Goal: Task Accomplishment & Management: Manage account settings

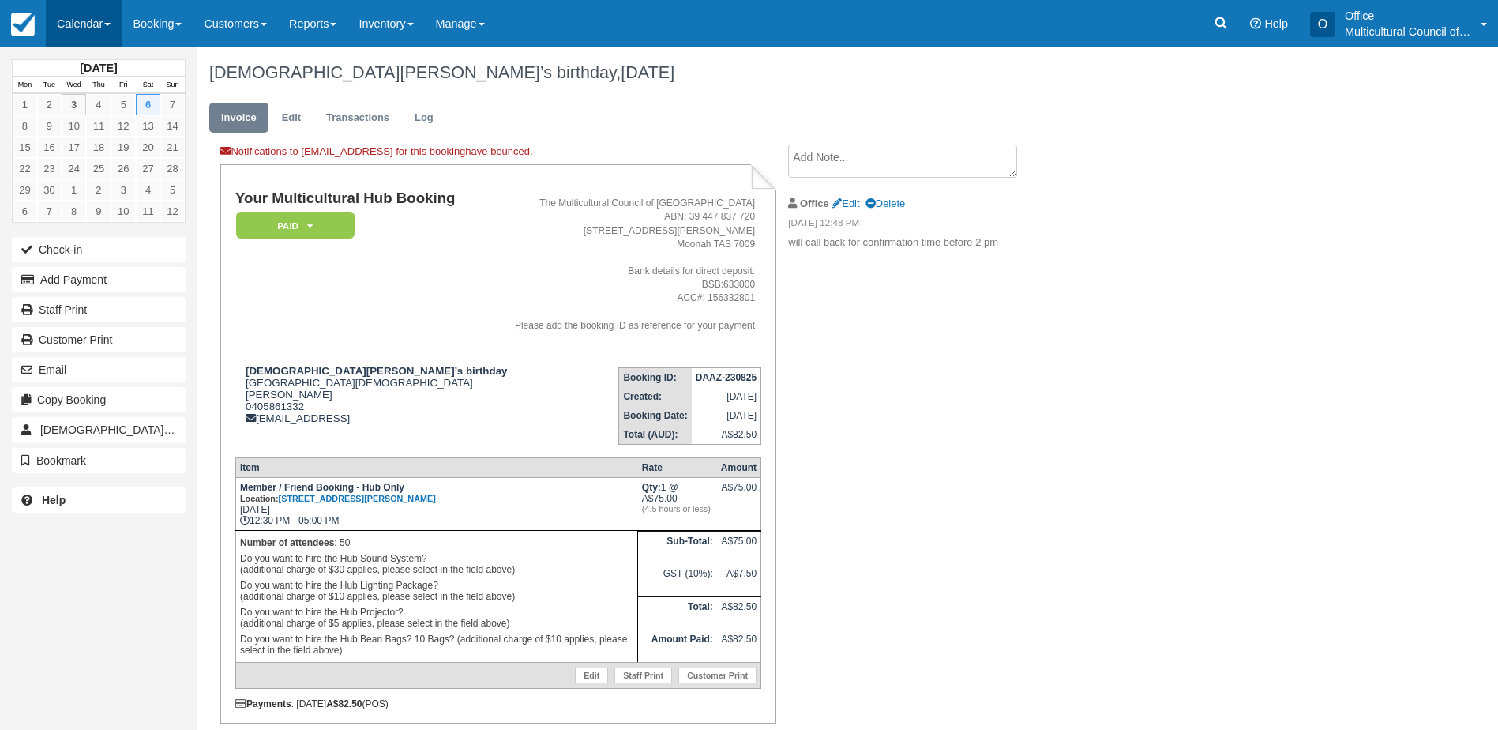
click at [88, 30] on link "Calendar" at bounding box center [84, 23] width 76 height 47
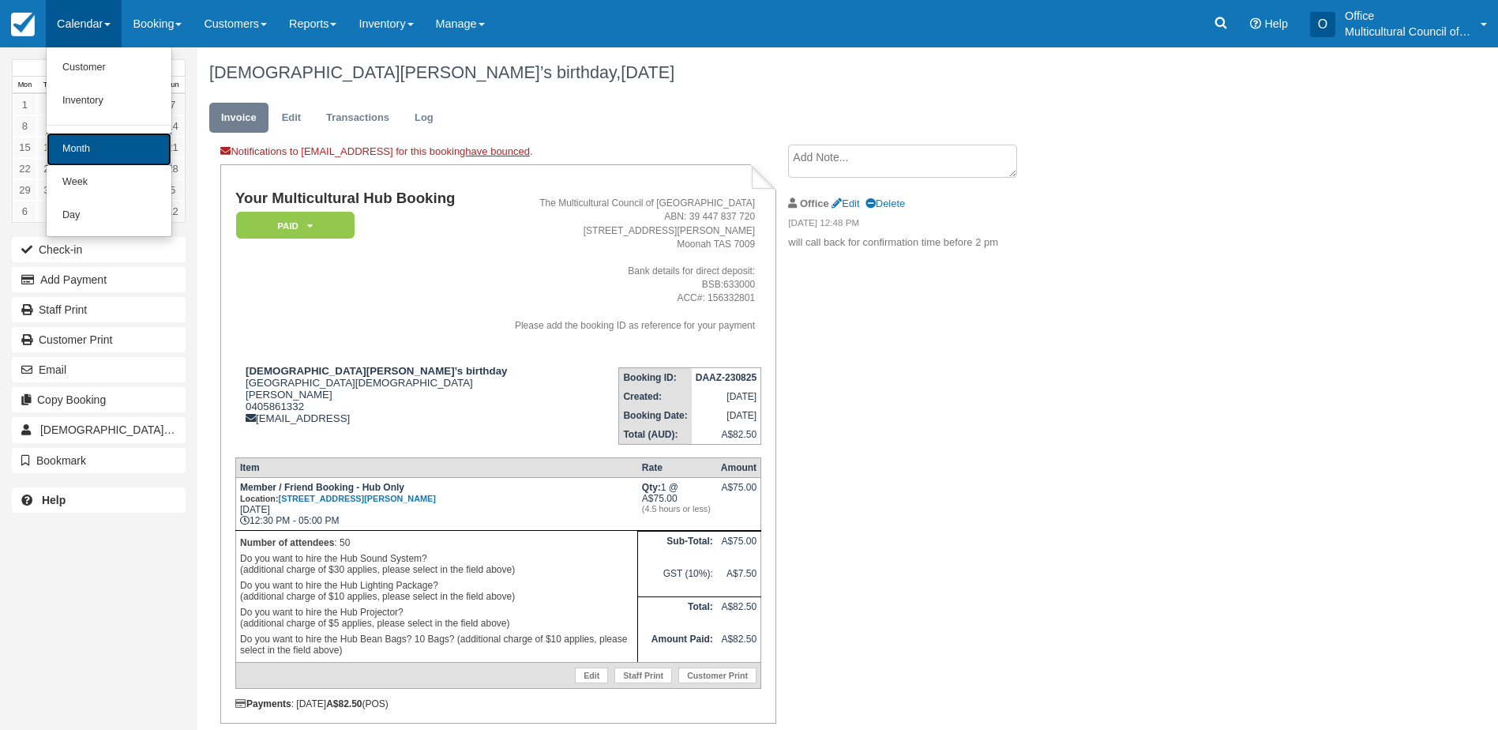
click at [126, 148] on link "Month" at bounding box center [109, 149] width 125 height 33
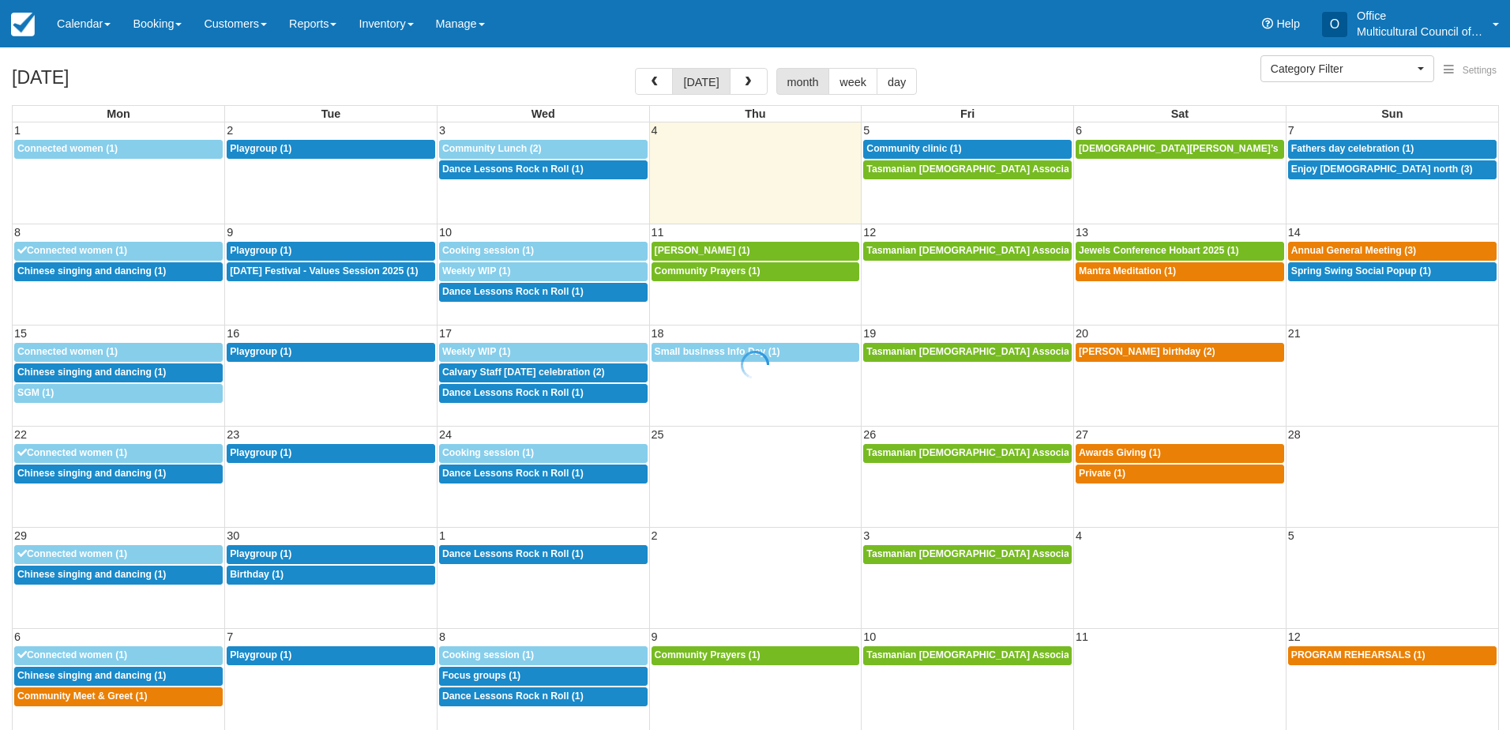
select select
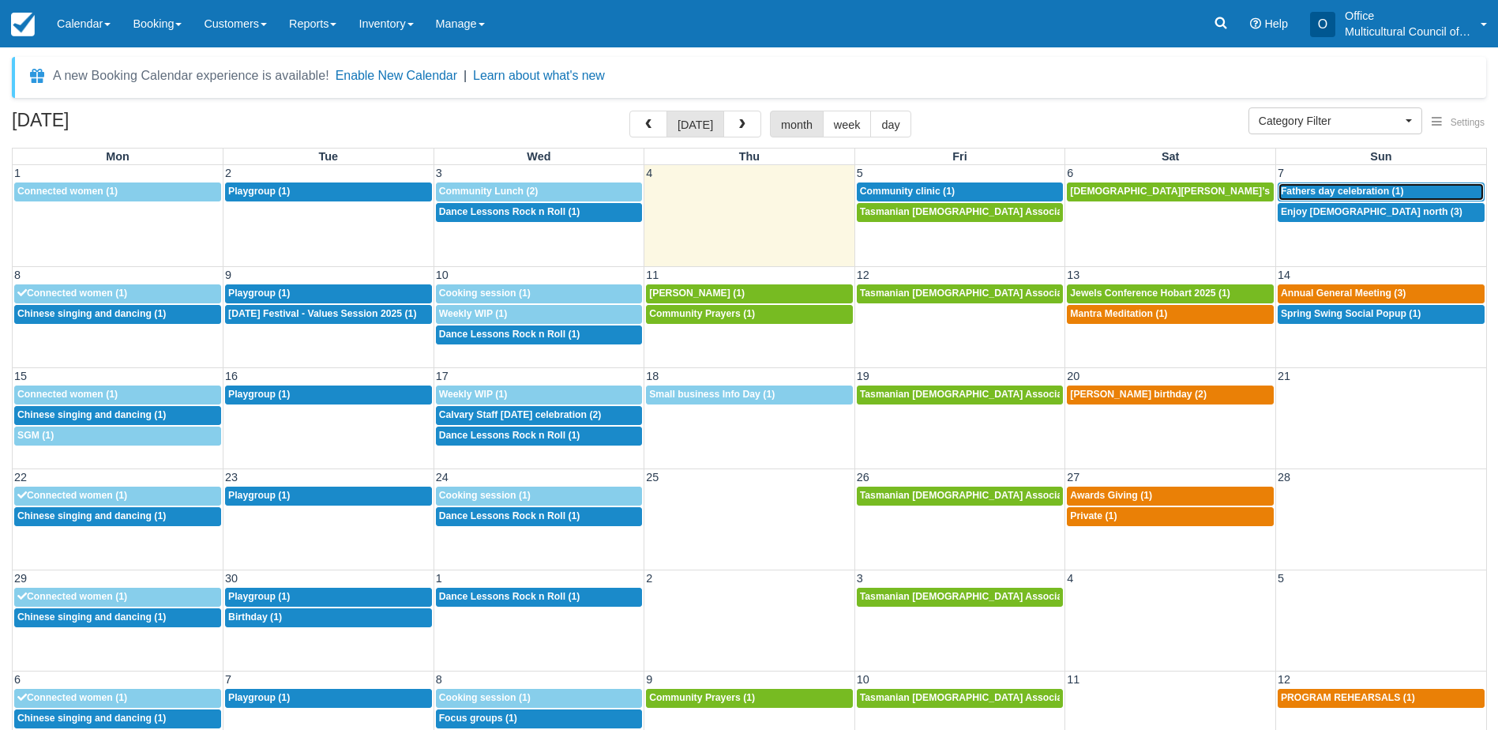
click at [1394, 186] on span "Fathers day celebration (1)" at bounding box center [1342, 191] width 123 height 11
select select
click at [1303, 213] on span "Enjoy [DEMOGRAPHIC_DATA] north (3)" at bounding box center [1372, 211] width 182 height 11
select select
click at [1351, 214] on span "Enjoy [DEMOGRAPHIC_DATA] north (3)" at bounding box center [1372, 211] width 182 height 11
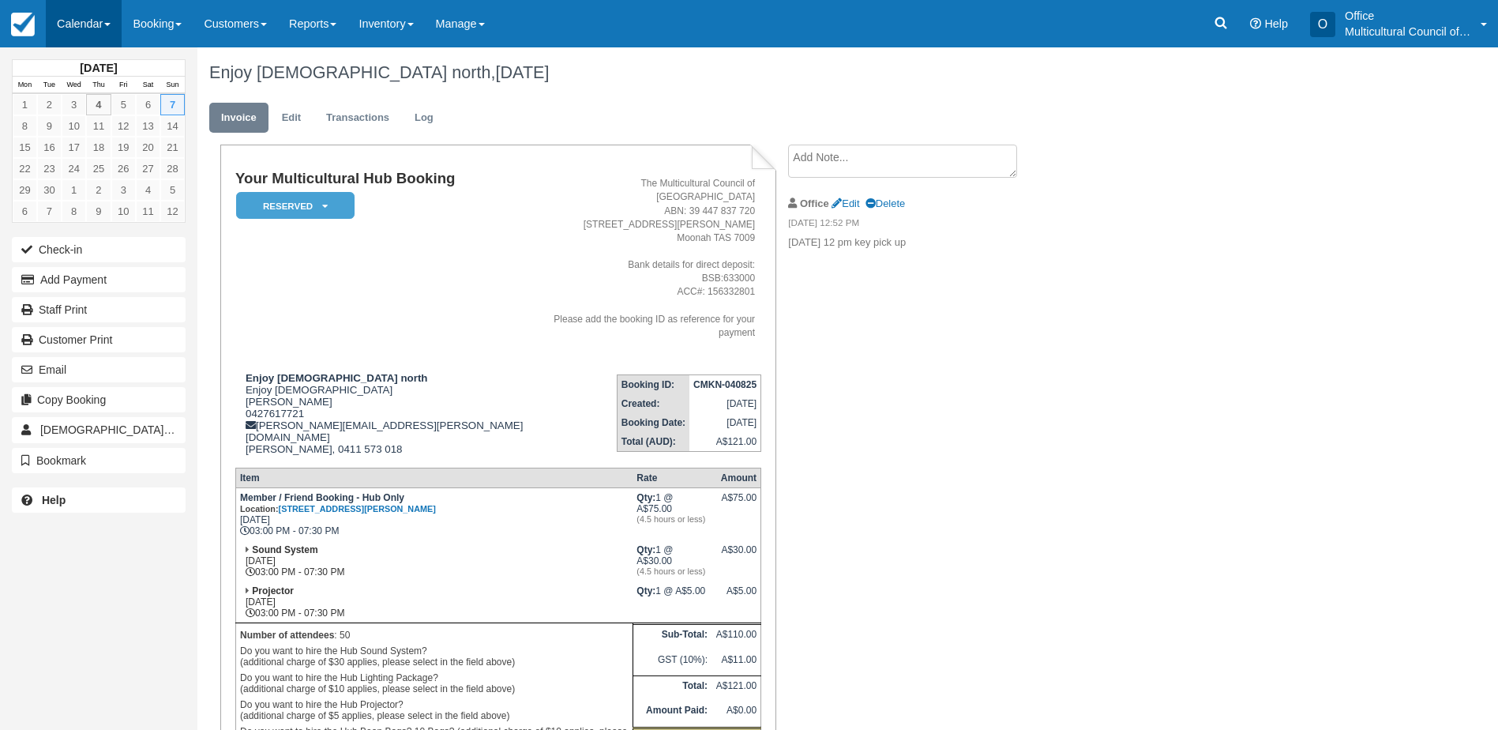
click at [77, 32] on link "Calendar" at bounding box center [84, 23] width 76 height 47
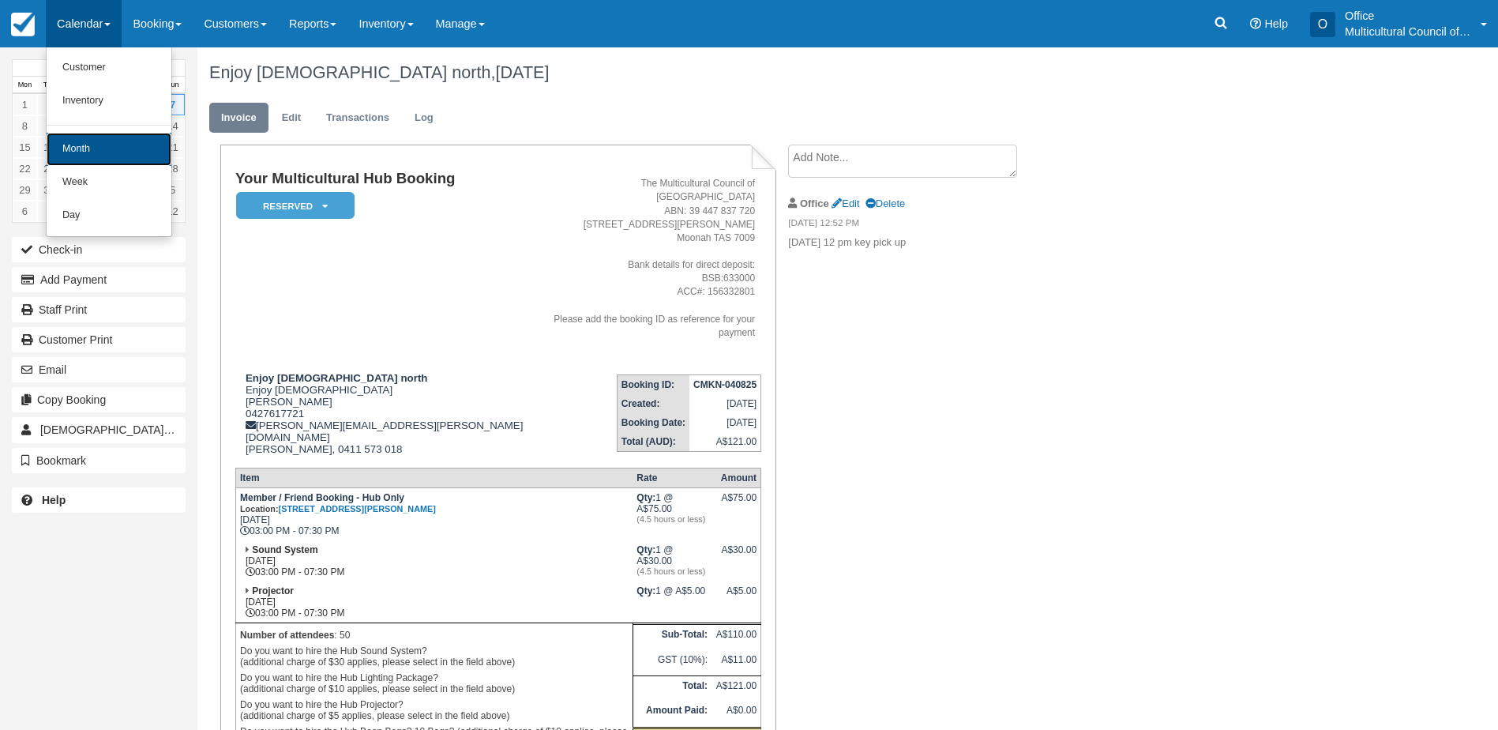
click at [124, 154] on link "Month" at bounding box center [109, 149] width 125 height 33
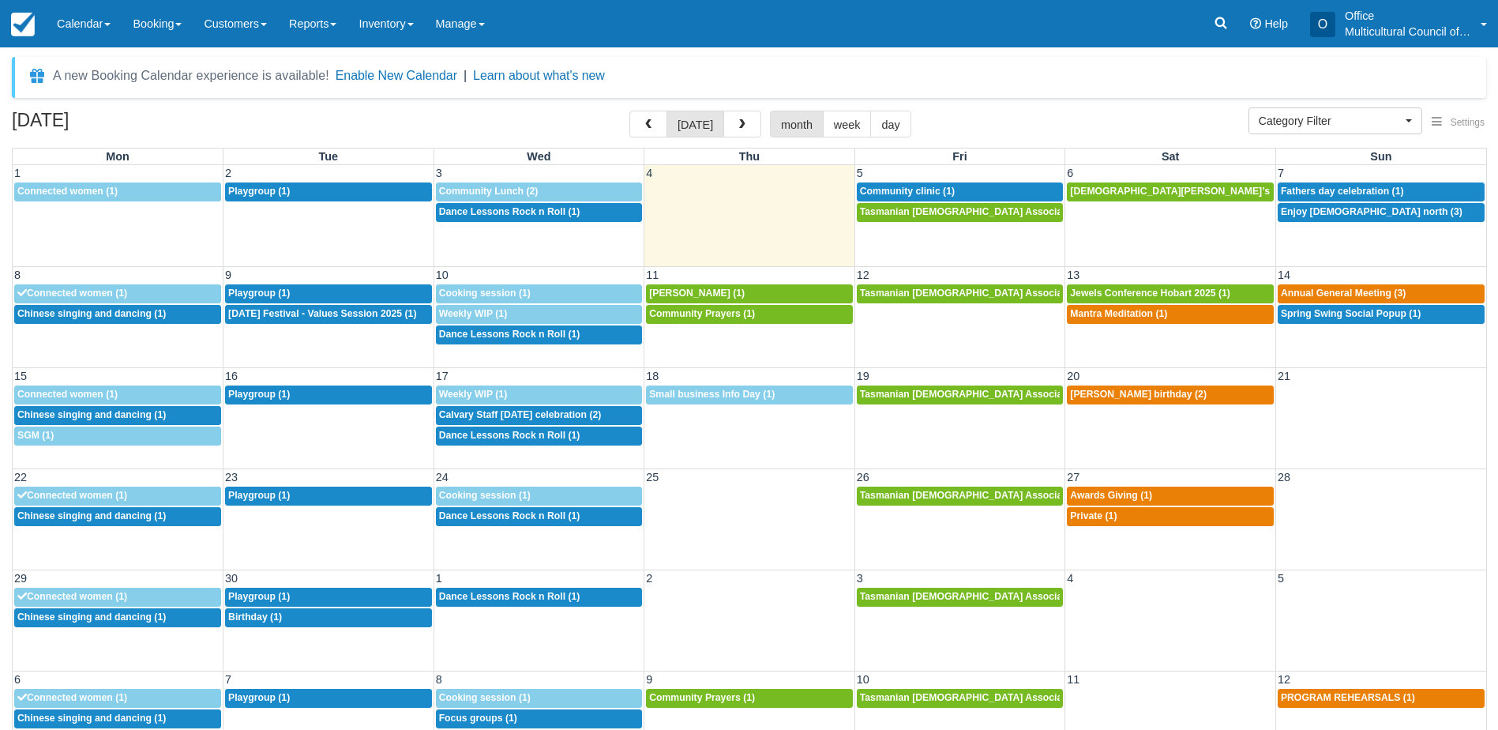
select select
click at [1327, 217] on div "3p Enjoy [DEMOGRAPHIC_DATA] north (3)" at bounding box center [1381, 212] width 201 height 13
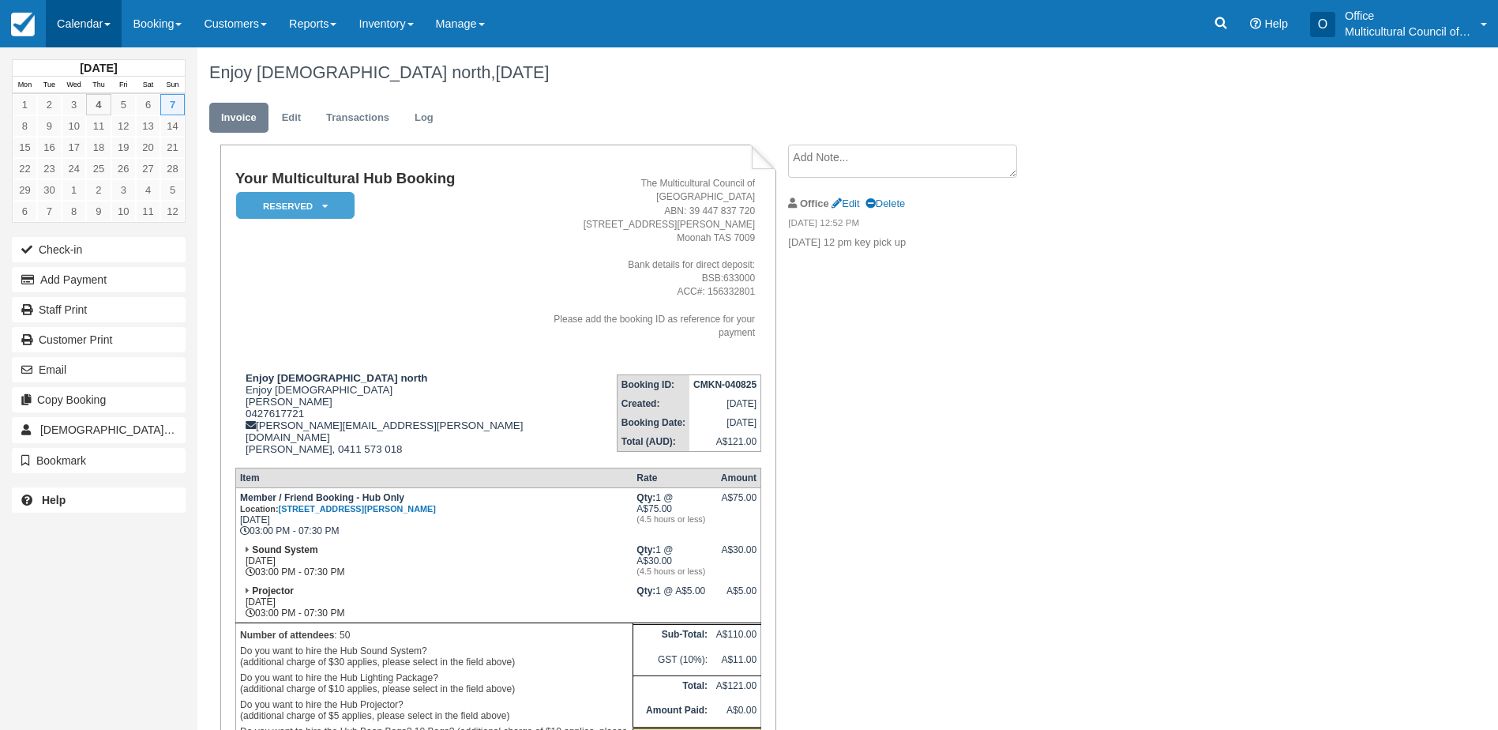
click at [75, 26] on link "Calendar" at bounding box center [84, 23] width 76 height 47
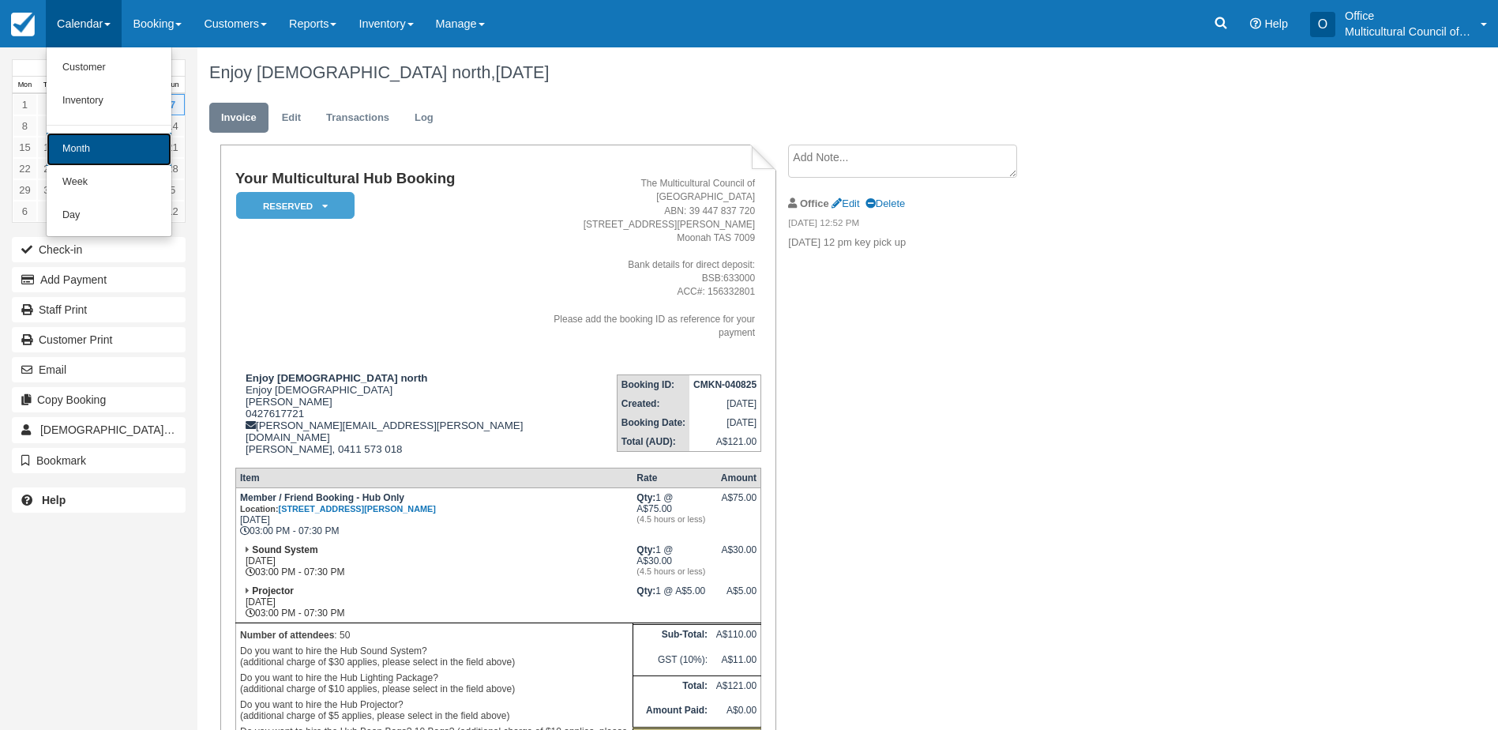
click at [99, 142] on link "Month" at bounding box center [109, 149] width 125 height 33
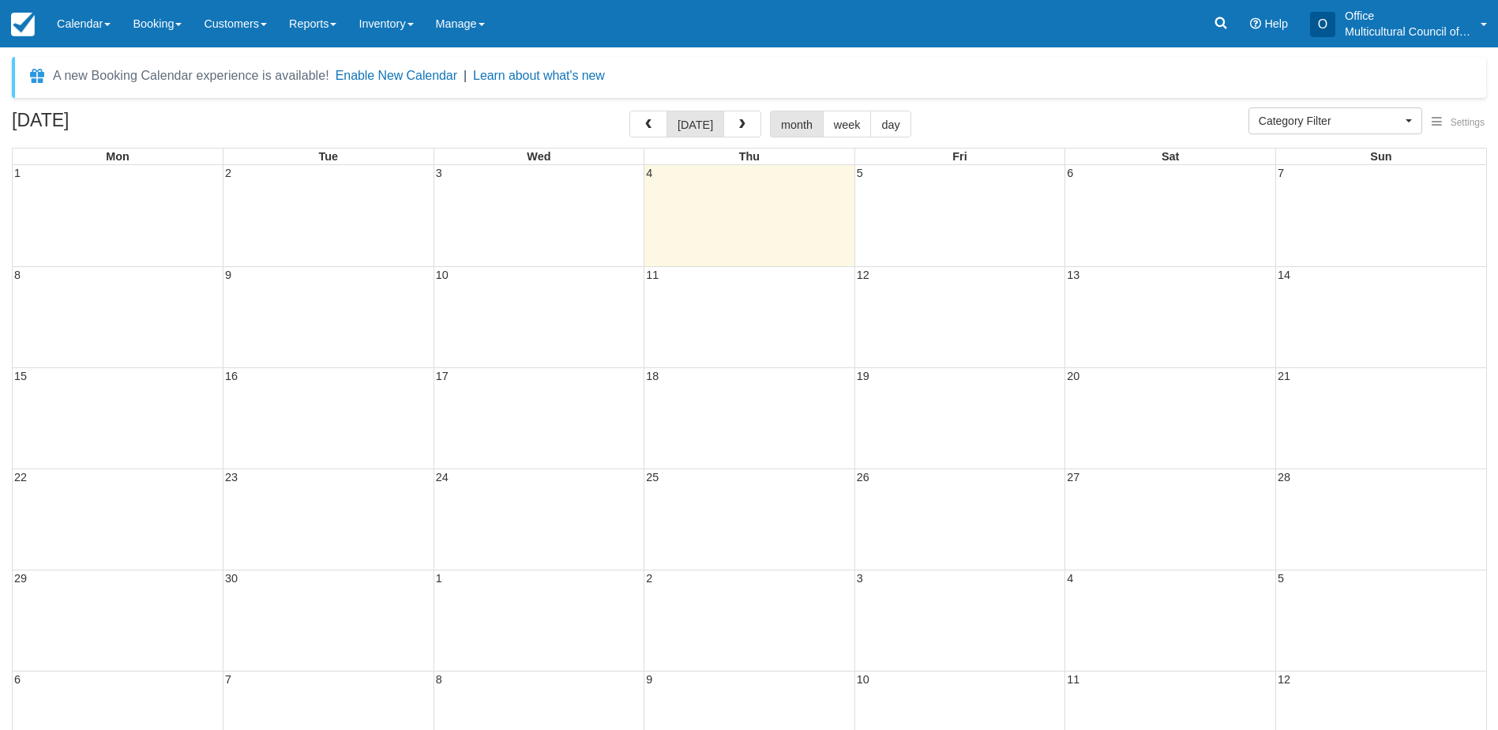
select select
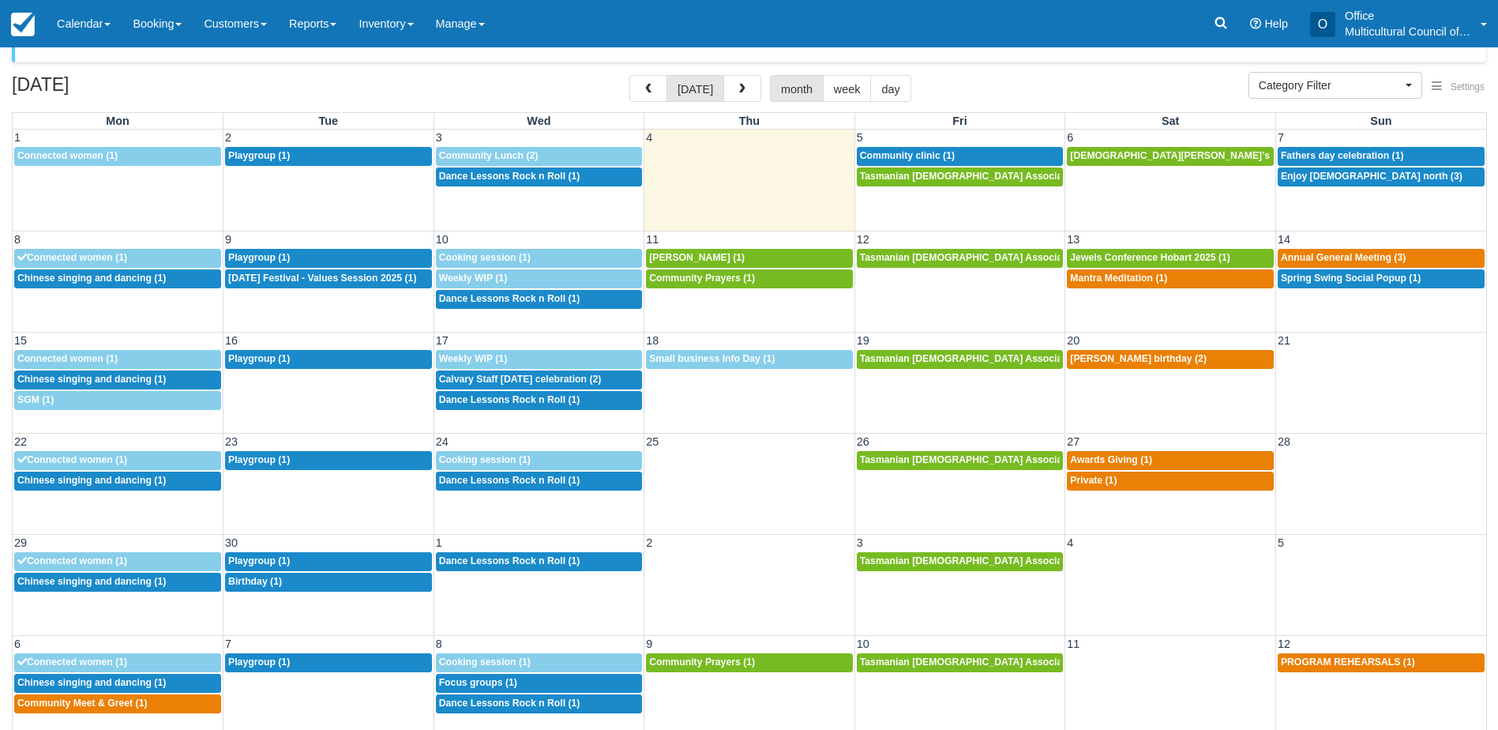
scroll to position [51, 0]
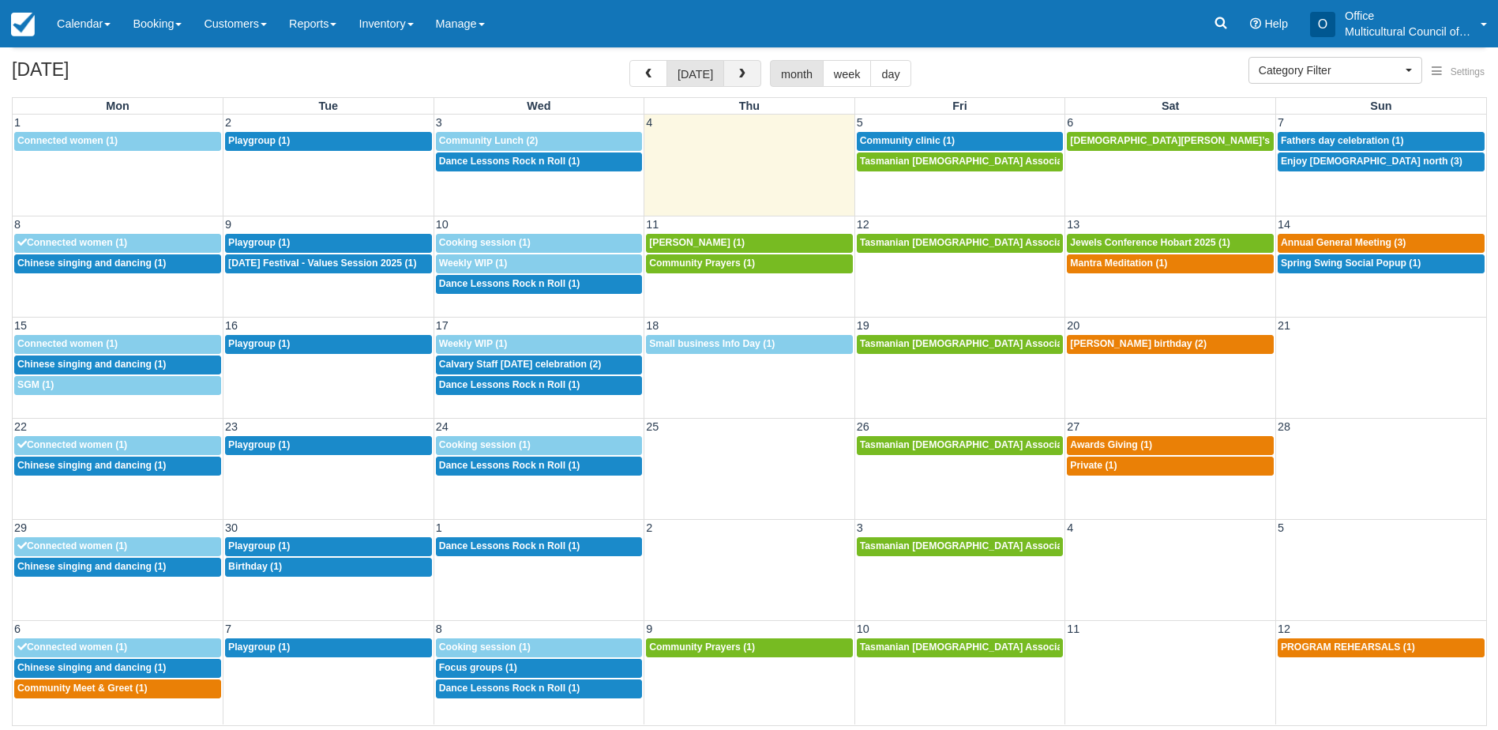
click at [748, 73] on button "button" at bounding box center [742, 73] width 38 height 27
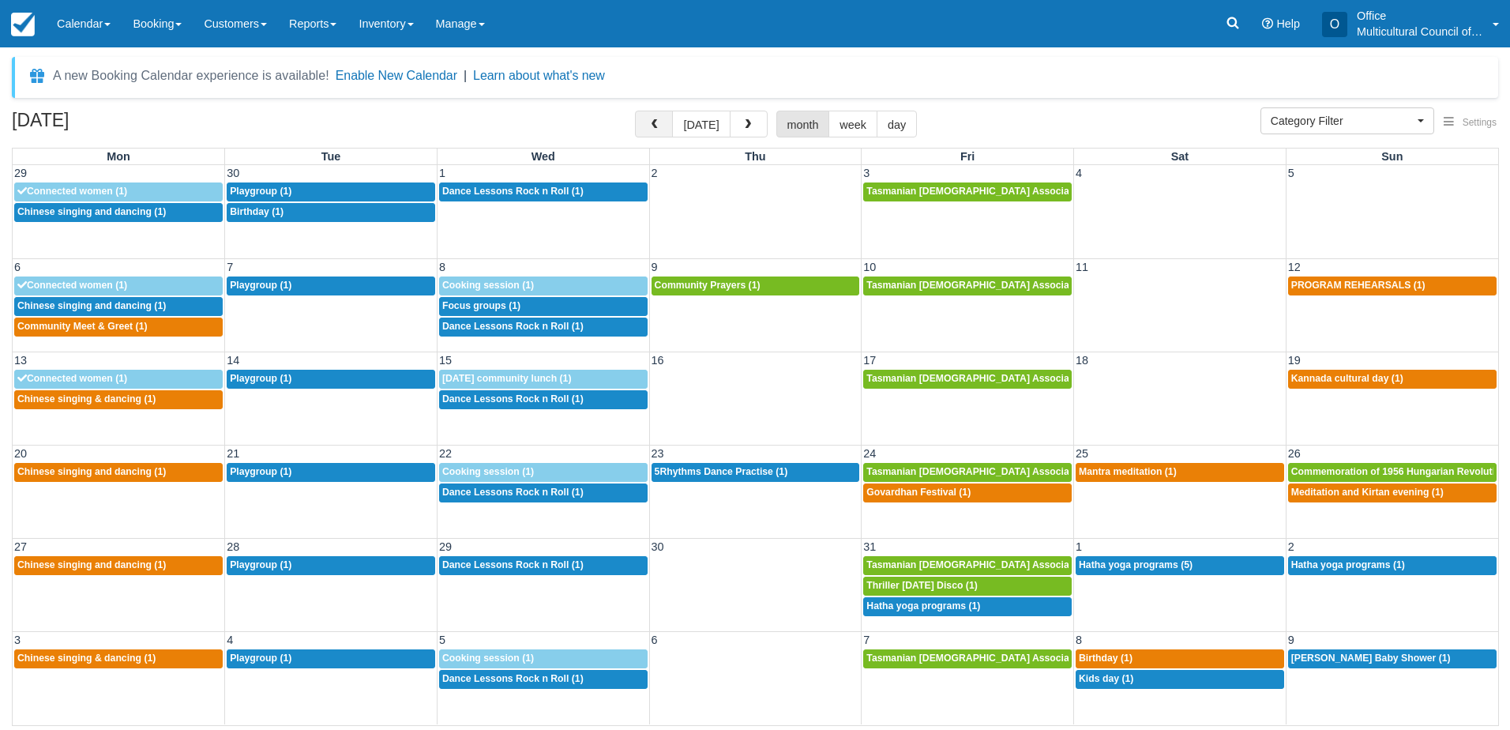
click at [657, 126] on span "button" at bounding box center [653, 124] width 11 height 11
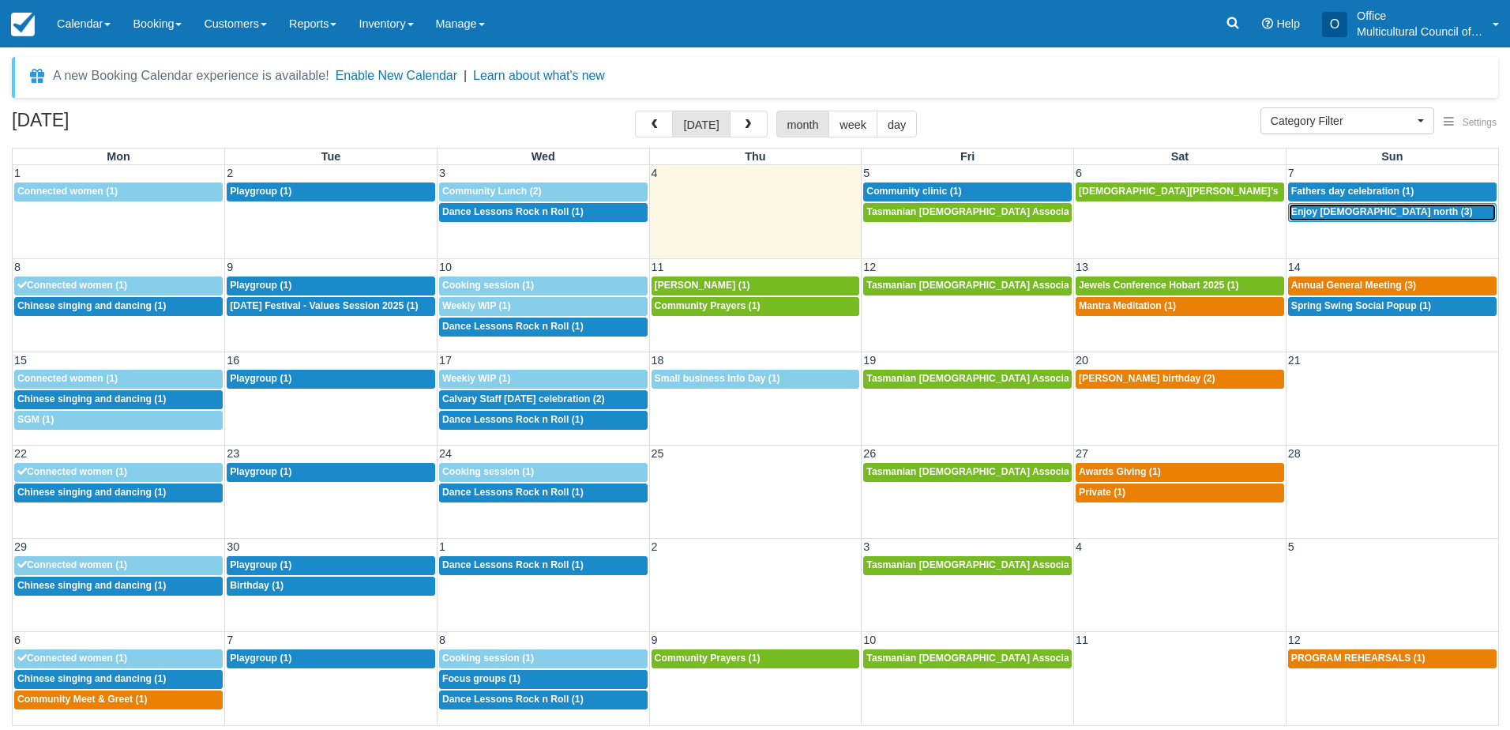
click at [1410, 214] on div "3p Enjoy church north (3)" at bounding box center [1392, 212] width 202 height 13
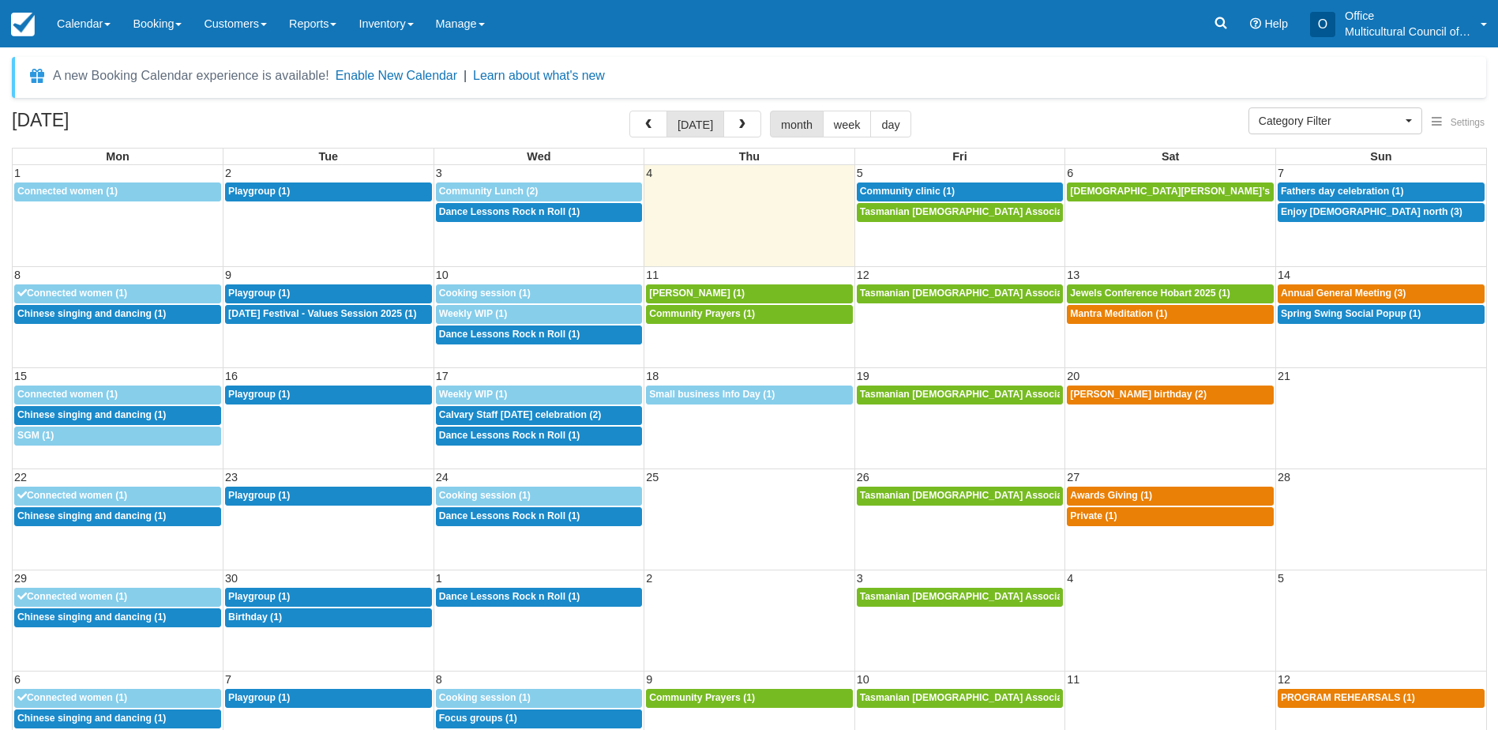
select select
click at [1345, 209] on span "Enjoy church north (3)" at bounding box center [1372, 211] width 182 height 11
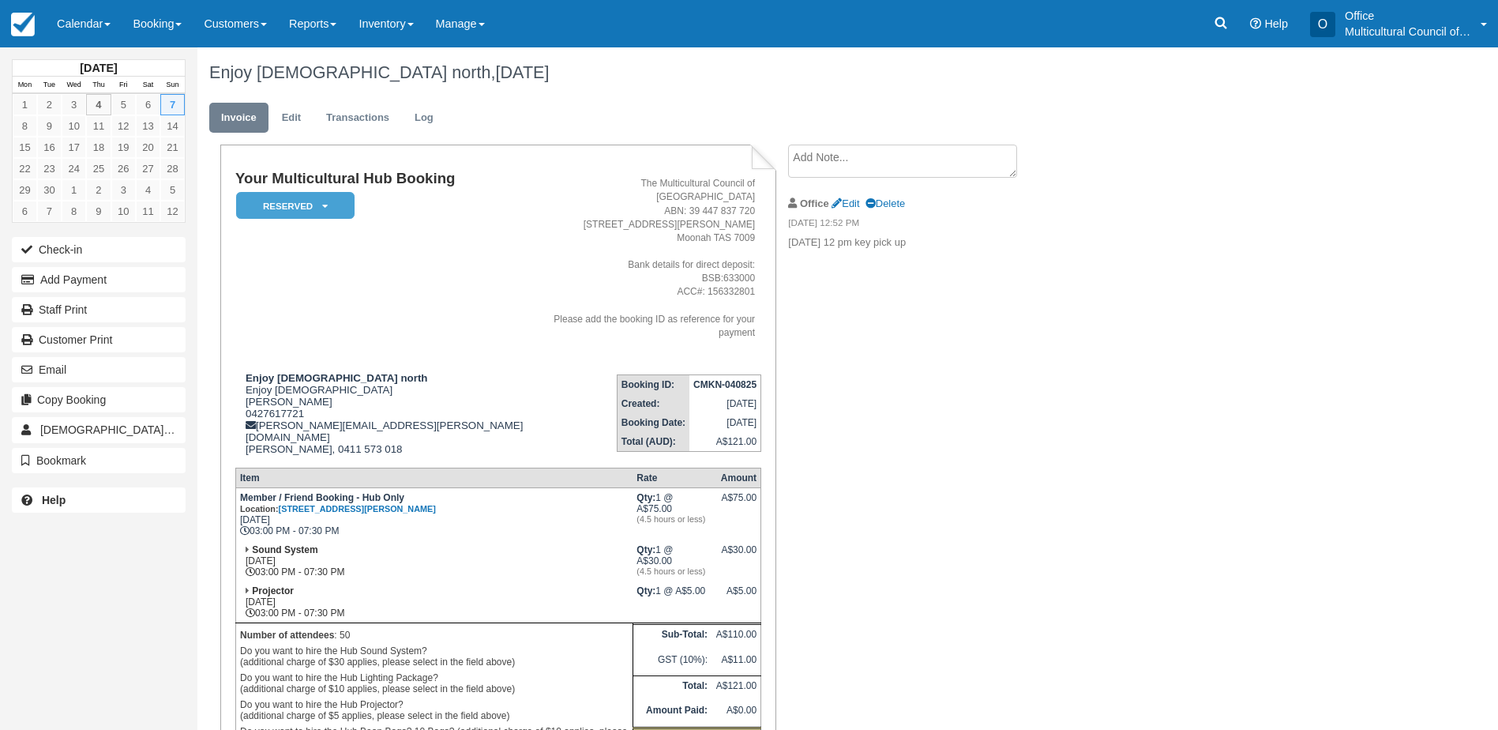
click at [868, 162] on textarea at bounding box center [902, 161] width 229 height 33
click at [887, 164] on textarea "will charge 50%" at bounding box center [902, 189] width 229 height 88
type textarea "w"
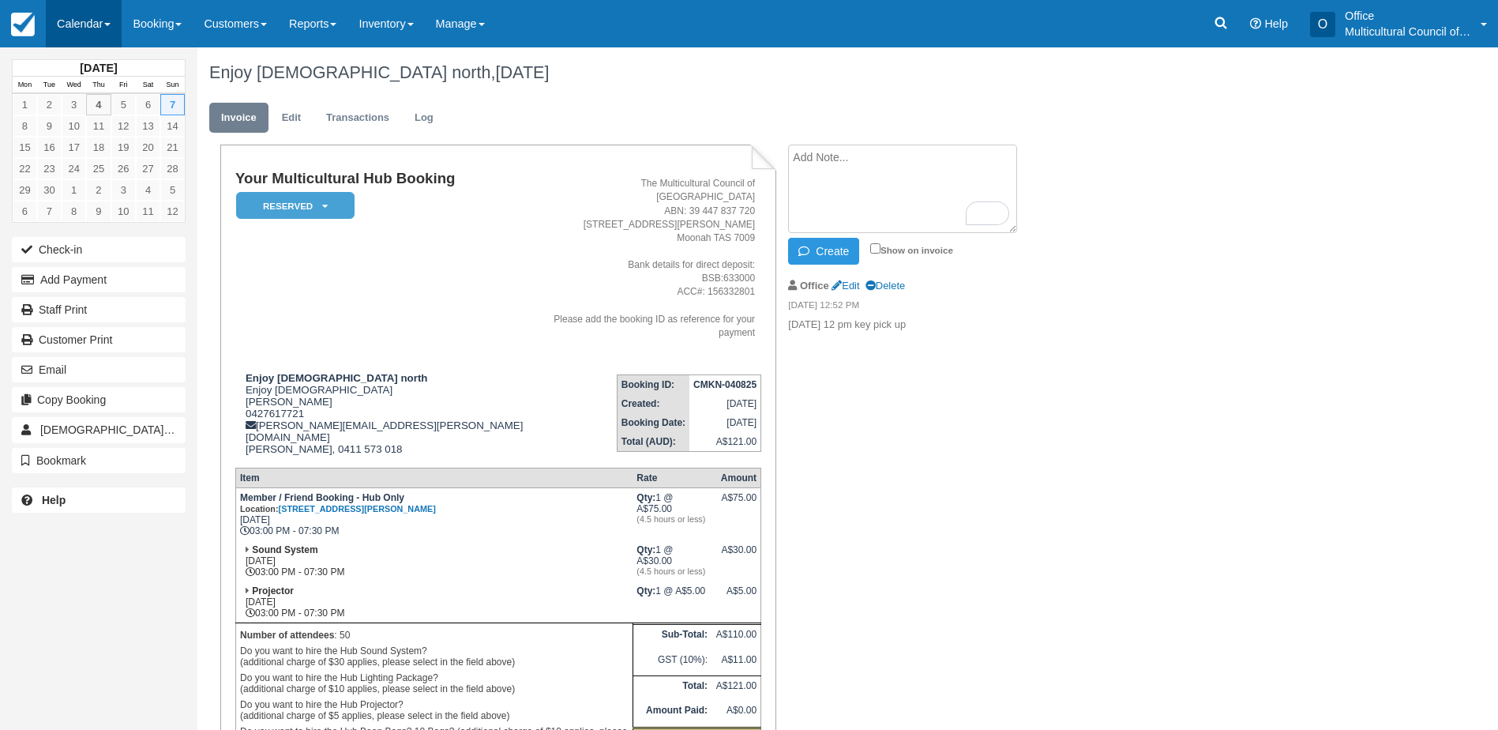
click at [99, 22] on link "Calendar" at bounding box center [84, 23] width 76 height 47
click at [917, 178] on textarea "To enrich screen reader interactions, please activate Accessibility in Grammarl…" at bounding box center [902, 189] width 229 height 88
type textarea "need to change to other times"
click at [821, 250] on button "Create" at bounding box center [823, 251] width 71 height 27
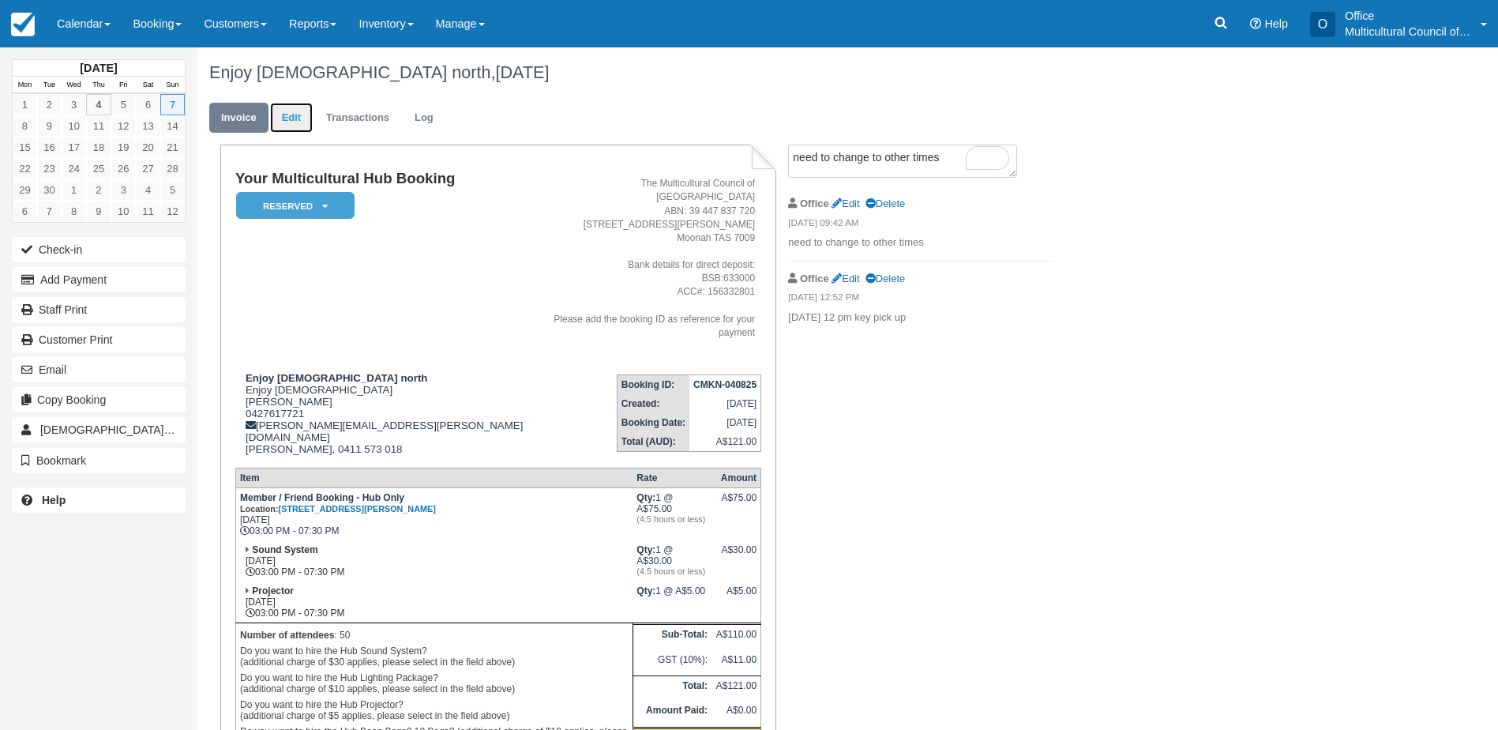
click at [288, 119] on link "Edit" at bounding box center [291, 118] width 43 height 31
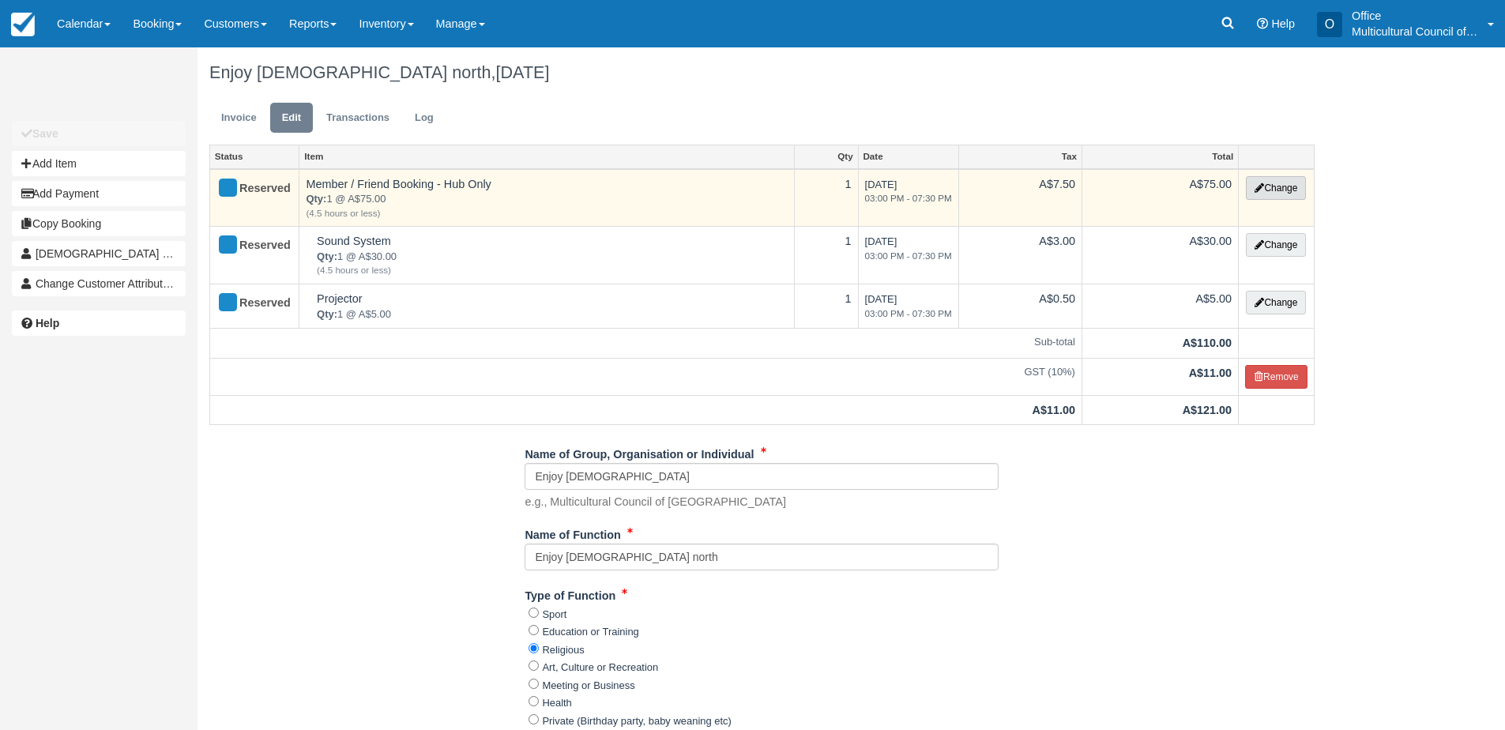
click at [1279, 194] on button "Change" at bounding box center [1276, 188] width 60 height 24
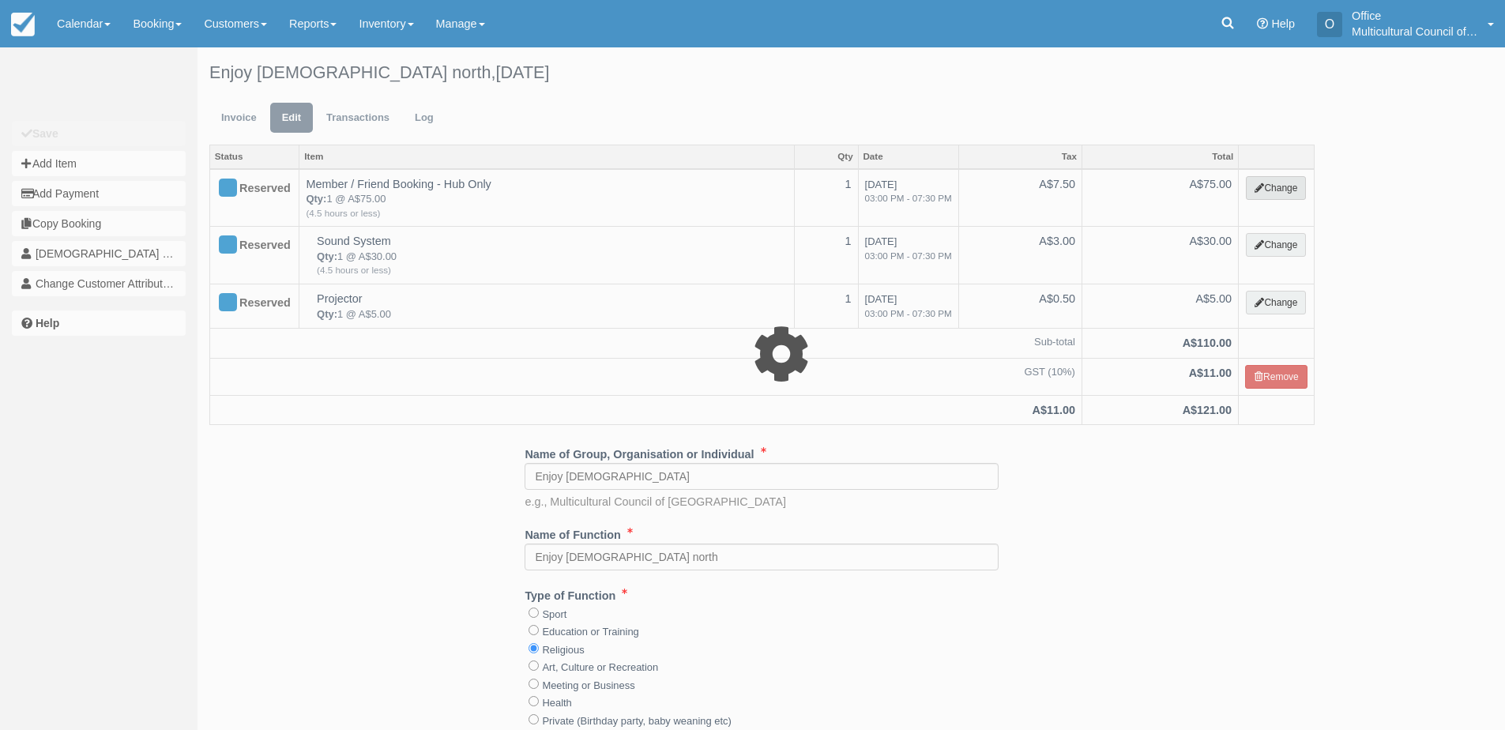
select select "2"
type input "75.00"
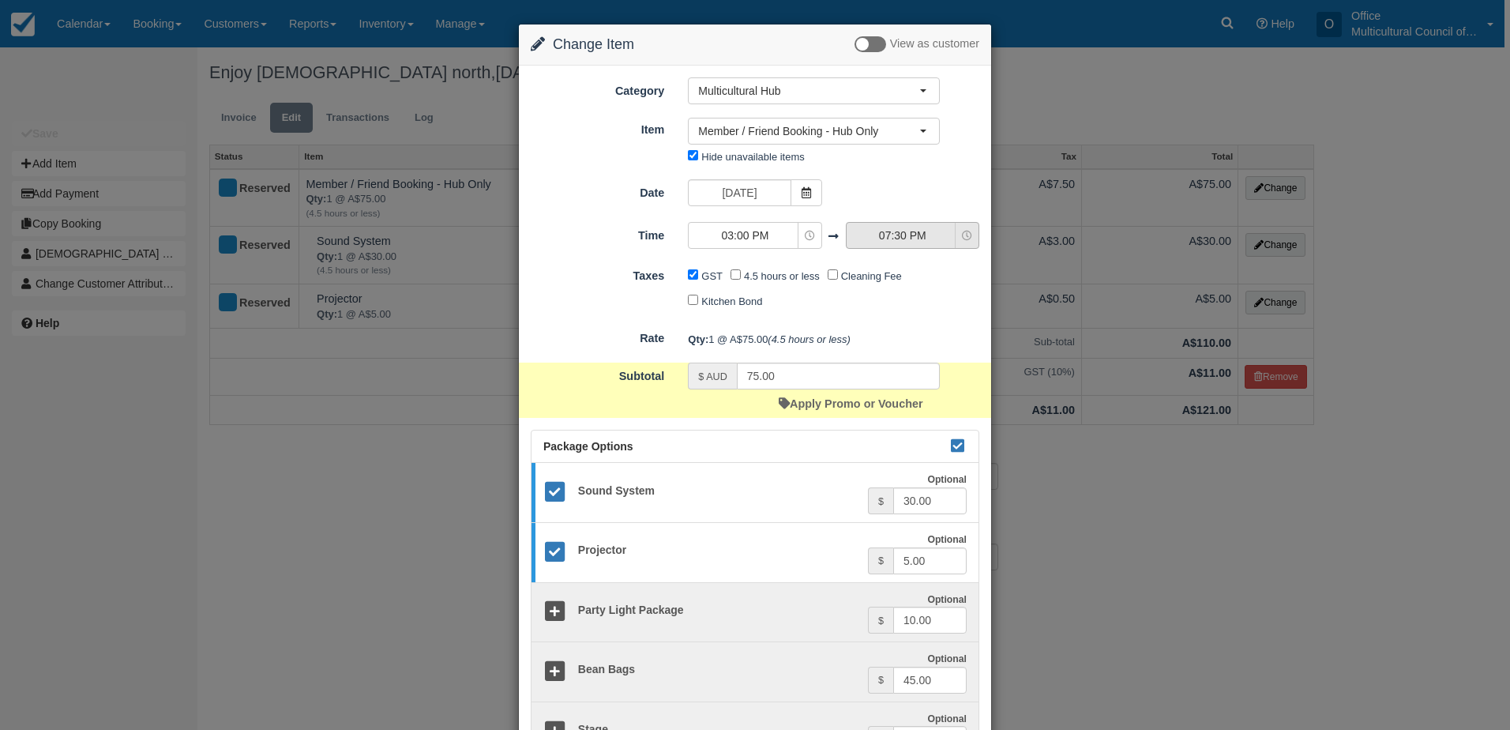
click at [911, 235] on span "07:30 PM" at bounding box center [903, 235] width 112 height 16
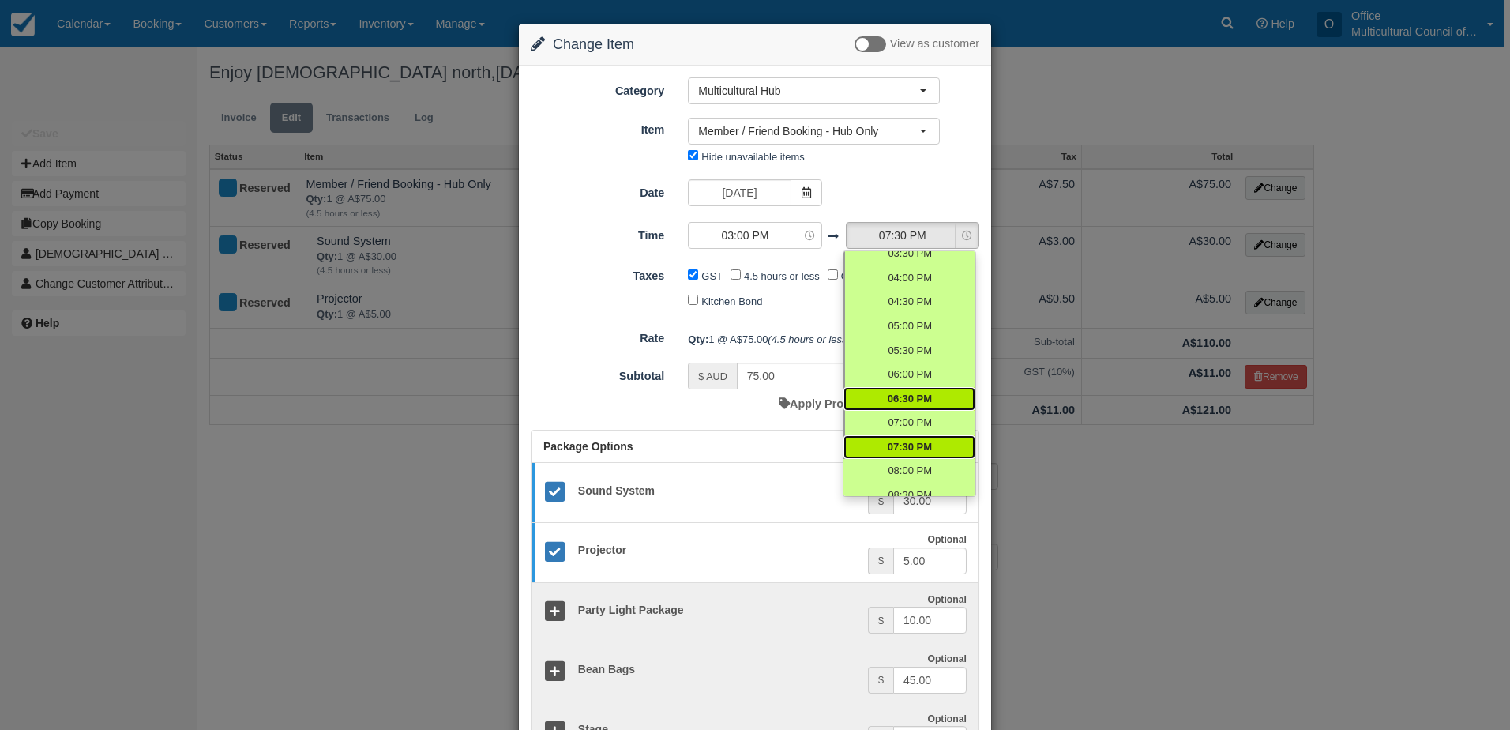
scroll to position [265, 0]
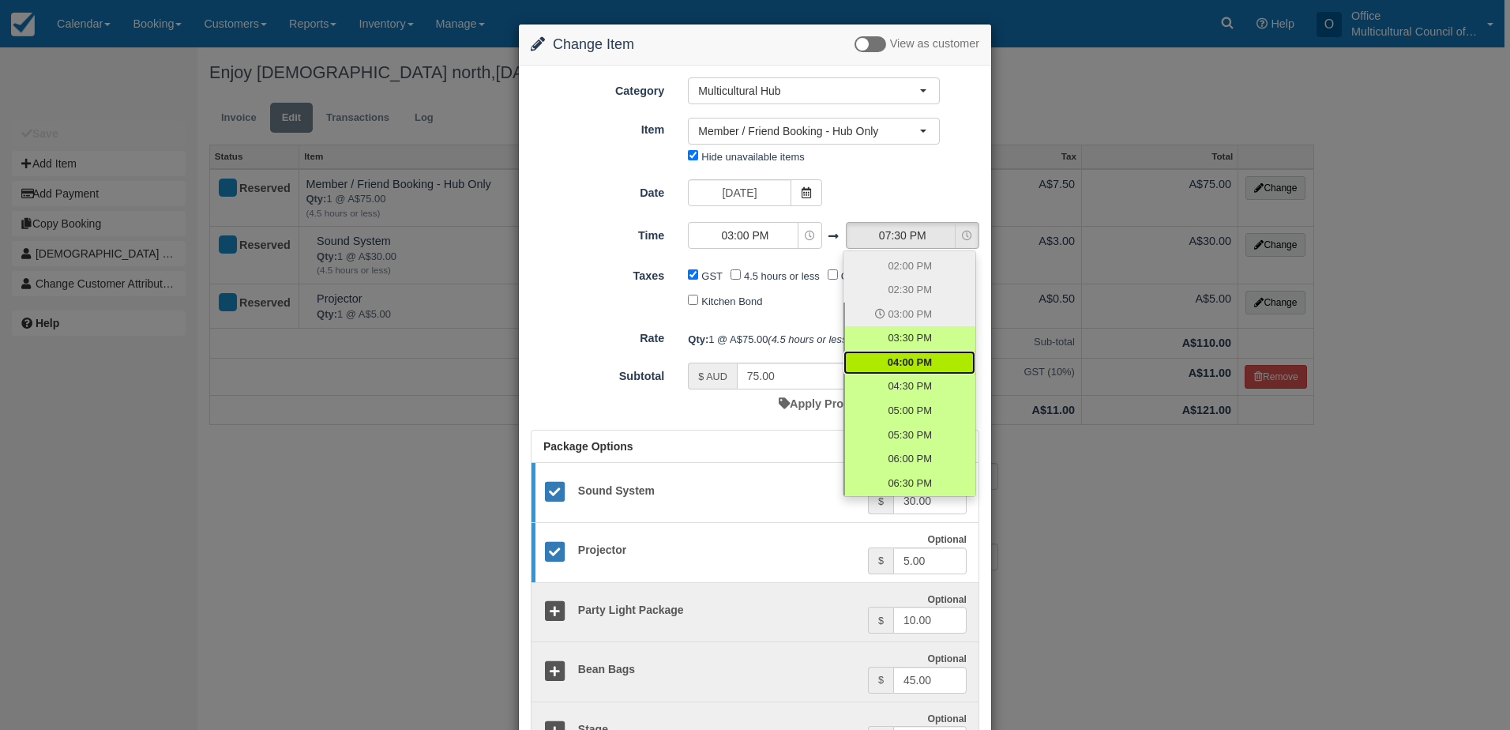
click at [928, 359] on span "04:00 PM" at bounding box center [910, 362] width 44 height 15
select select "16:00"
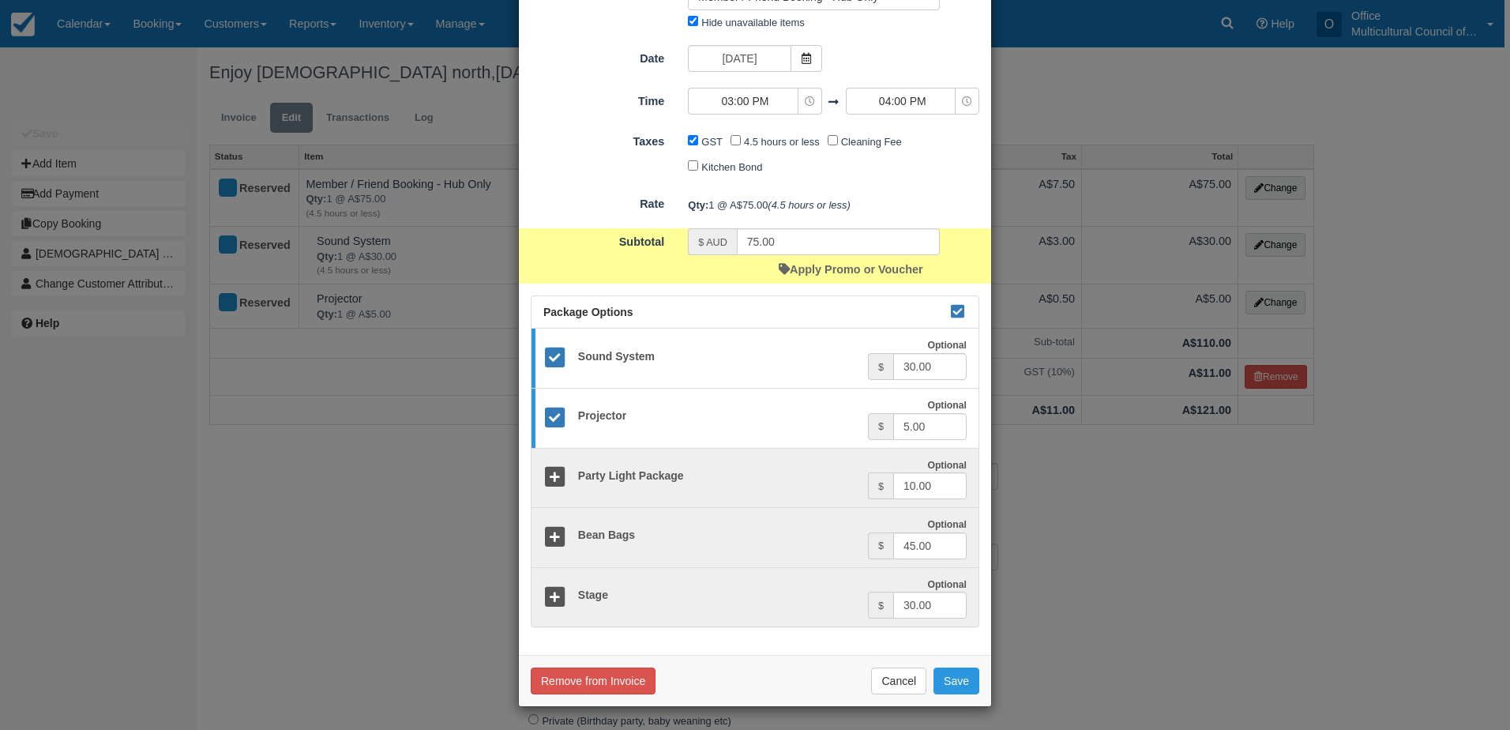
scroll to position [135, 0]
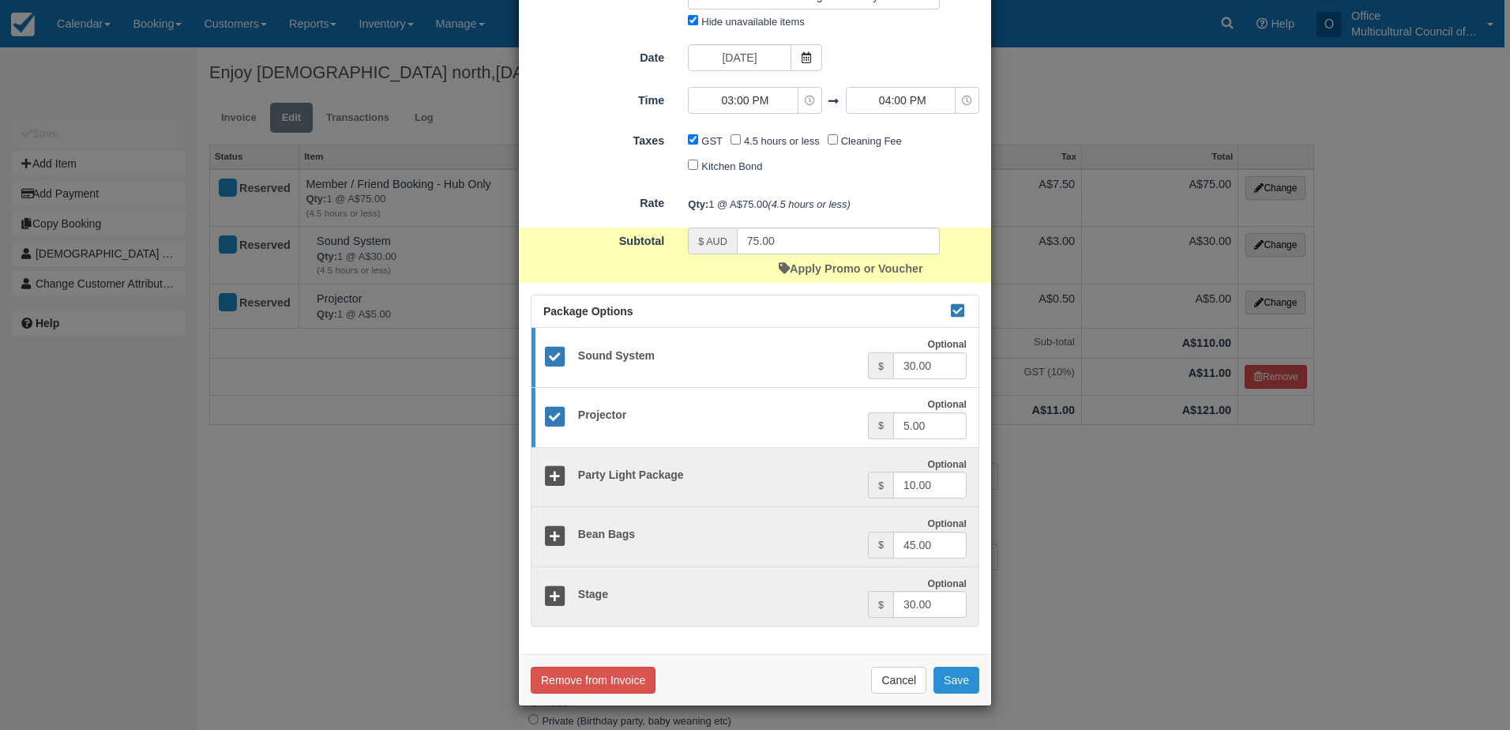
click at [954, 677] on button "Save" at bounding box center [957, 680] width 46 height 27
checkbox input "false"
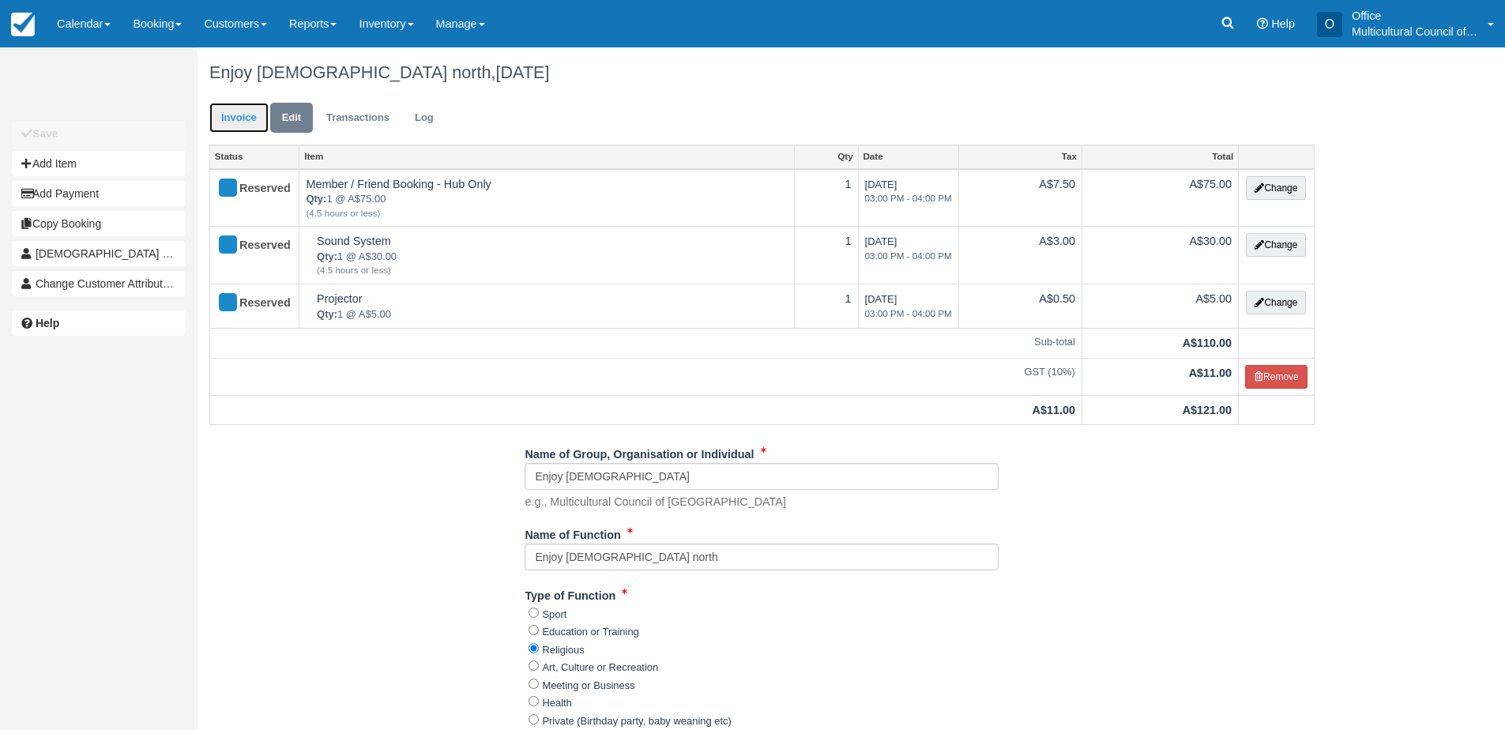
click at [225, 127] on link "Invoice" at bounding box center [238, 118] width 59 height 31
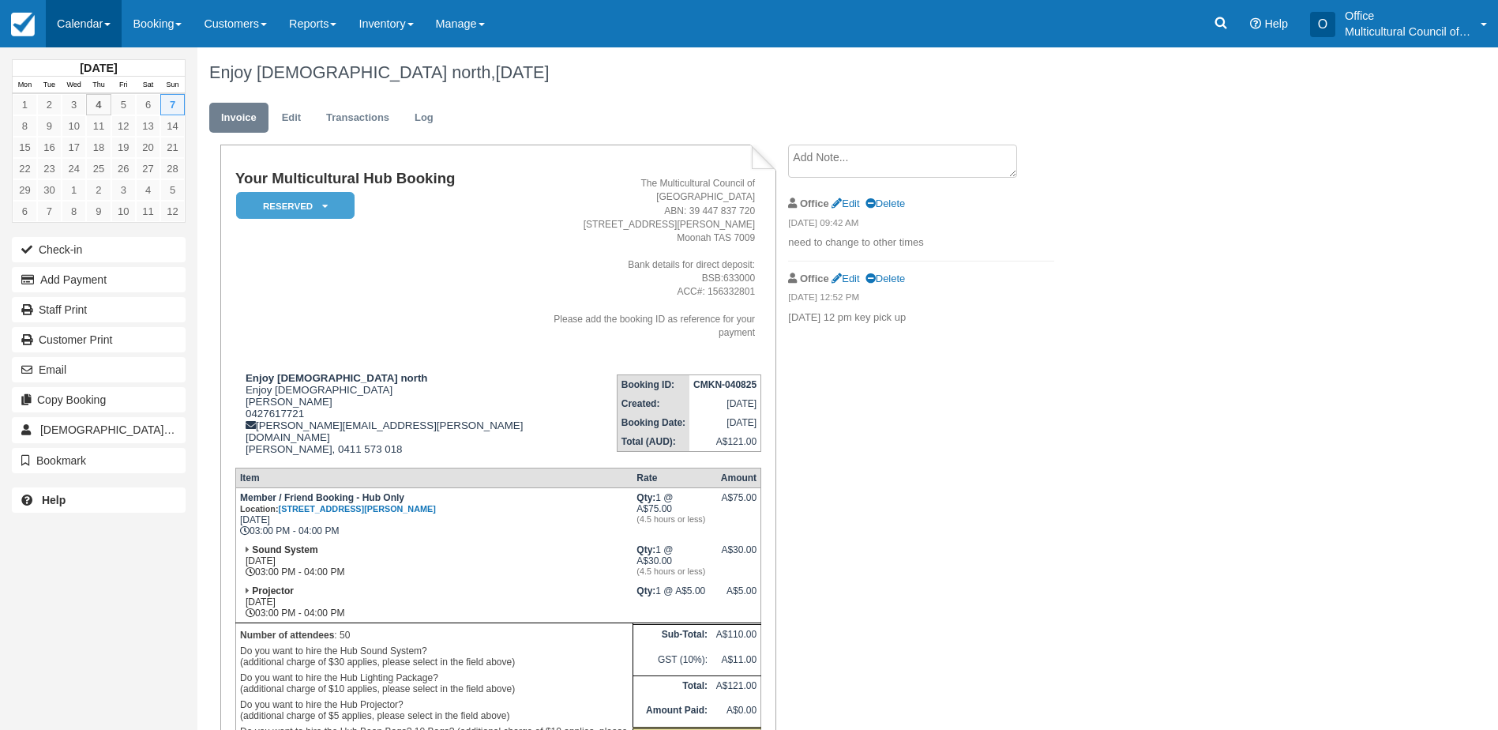
click at [66, 17] on link "Calendar" at bounding box center [84, 23] width 76 height 47
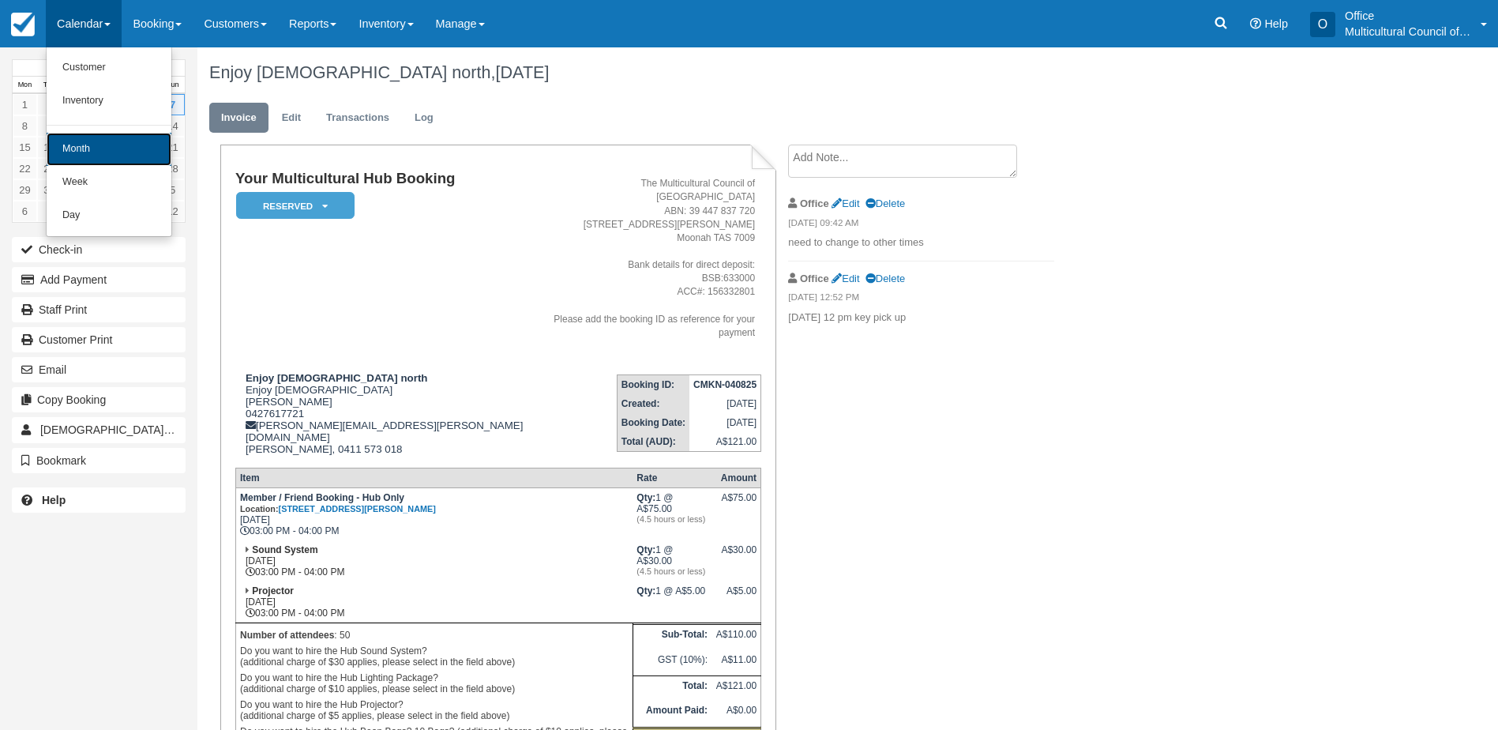
click at [123, 158] on link "Month" at bounding box center [109, 149] width 125 height 33
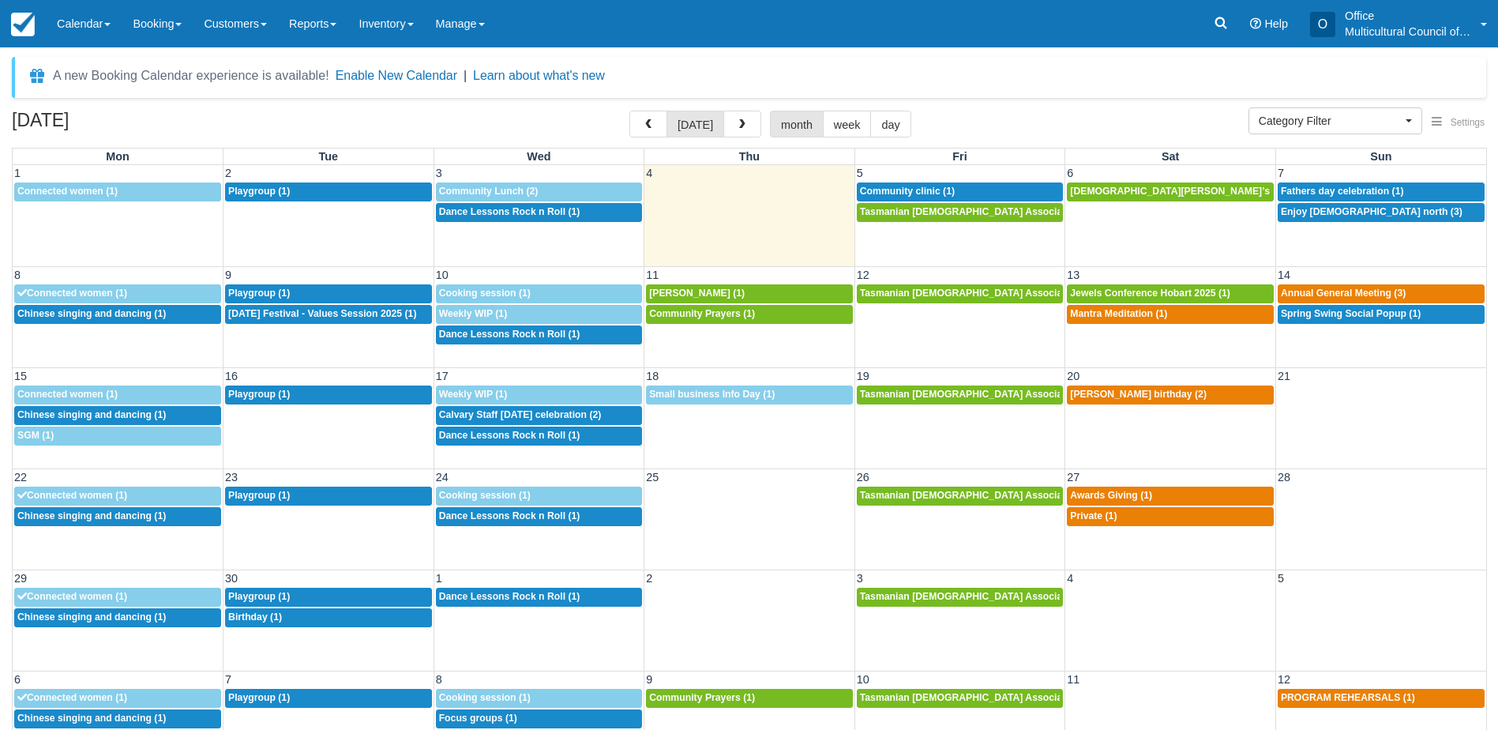
select select
click at [654, 122] on span "button" at bounding box center [648, 124] width 11 height 11
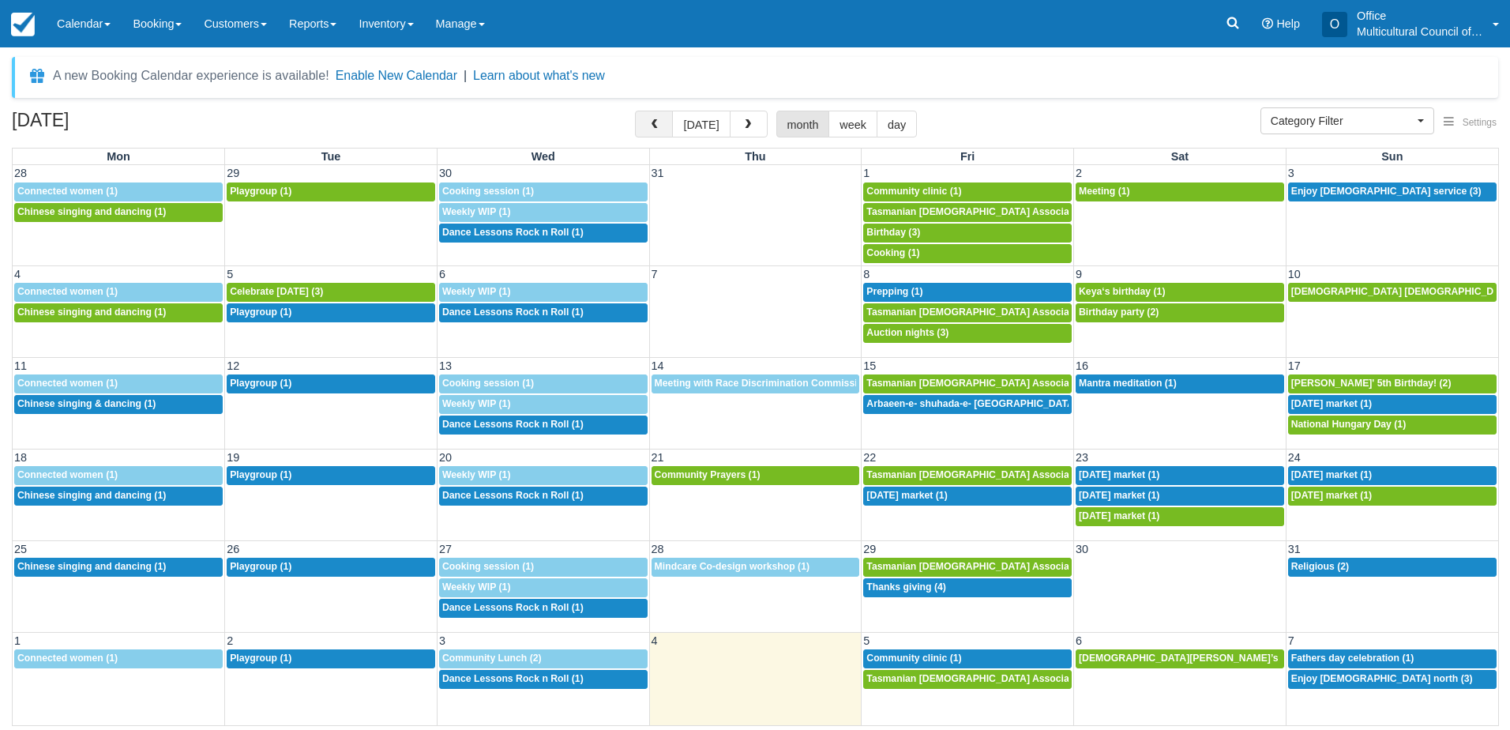
click at [655, 125] on span "button" at bounding box center [653, 124] width 11 height 11
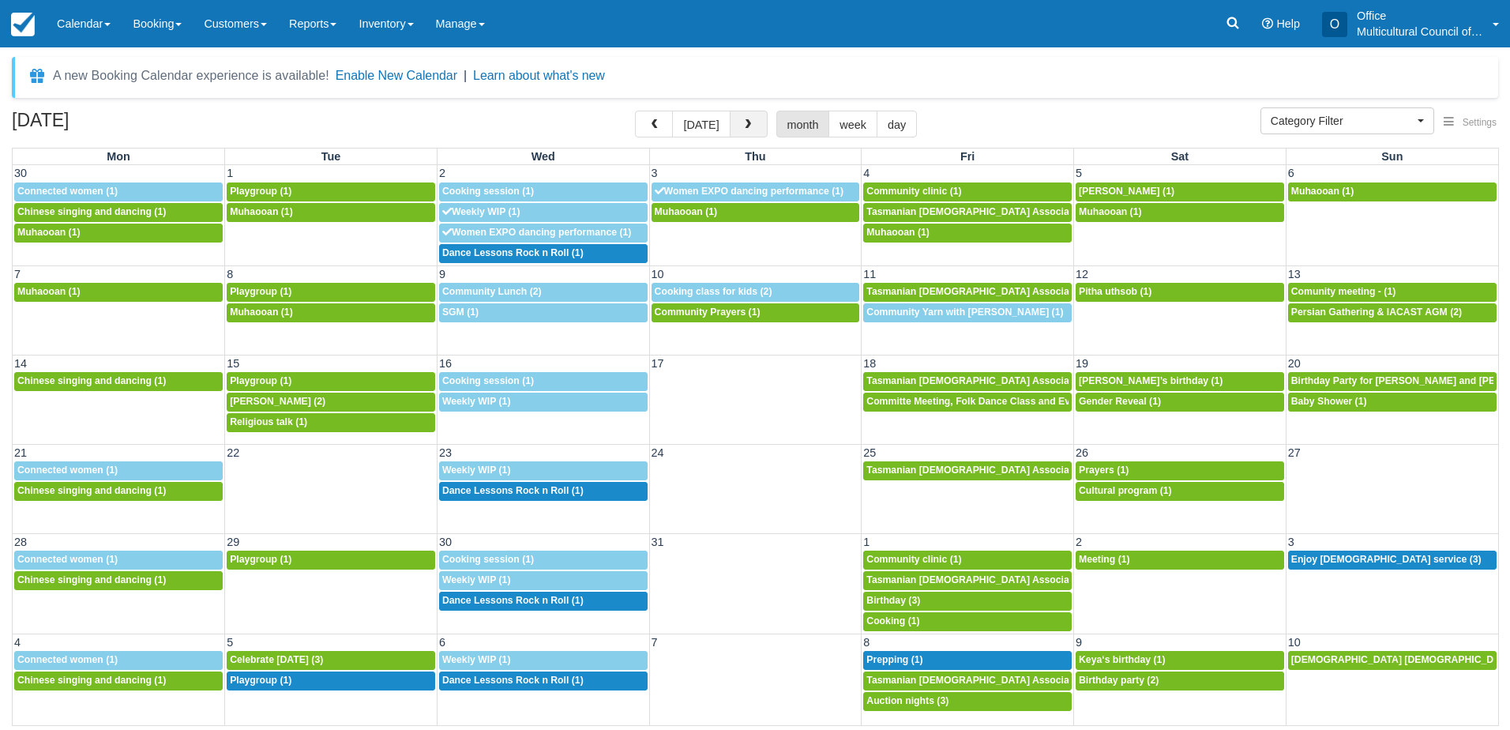
click at [735, 126] on button "button" at bounding box center [749, 124] width 38 height 27
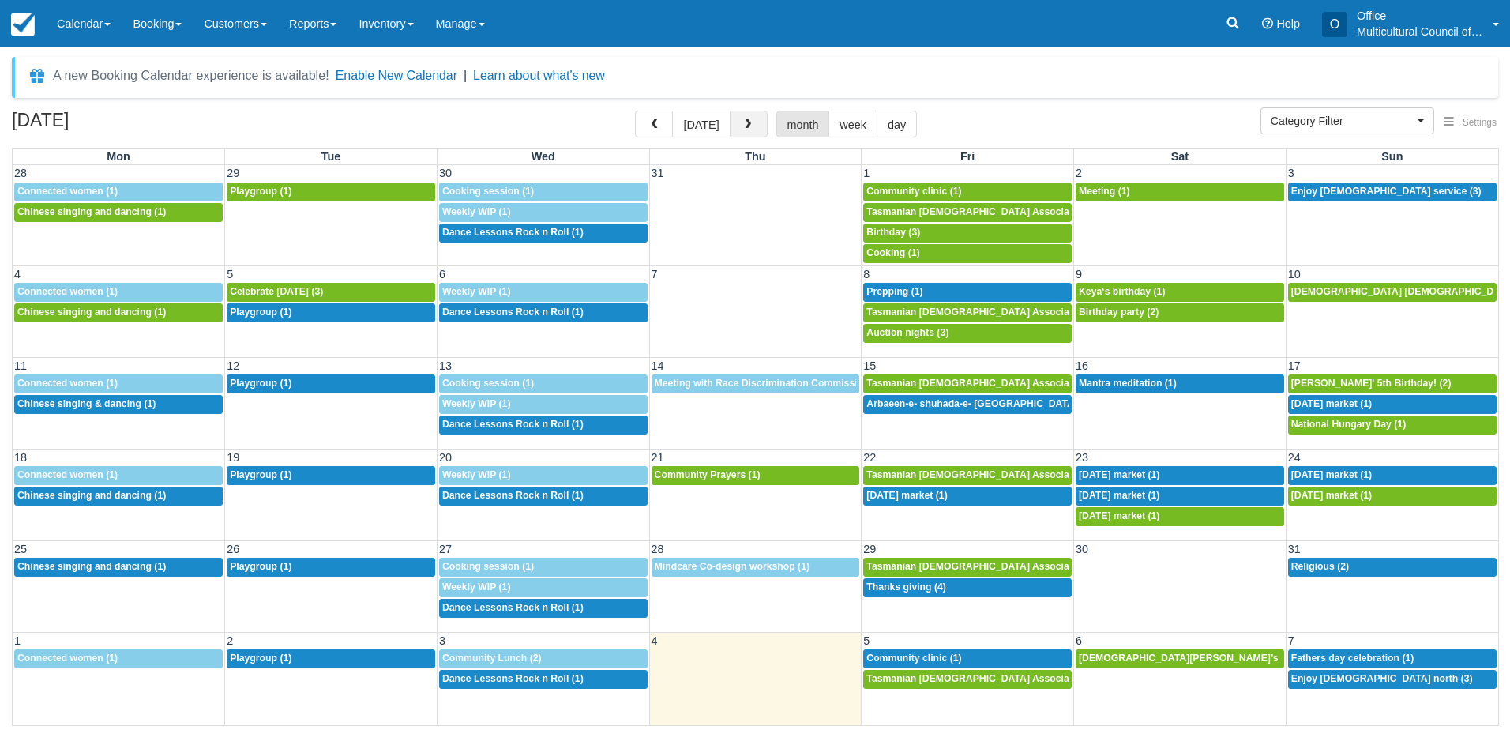
click at [735, 126] on button "button" at bounding box center [749, 124] width 38 height 27
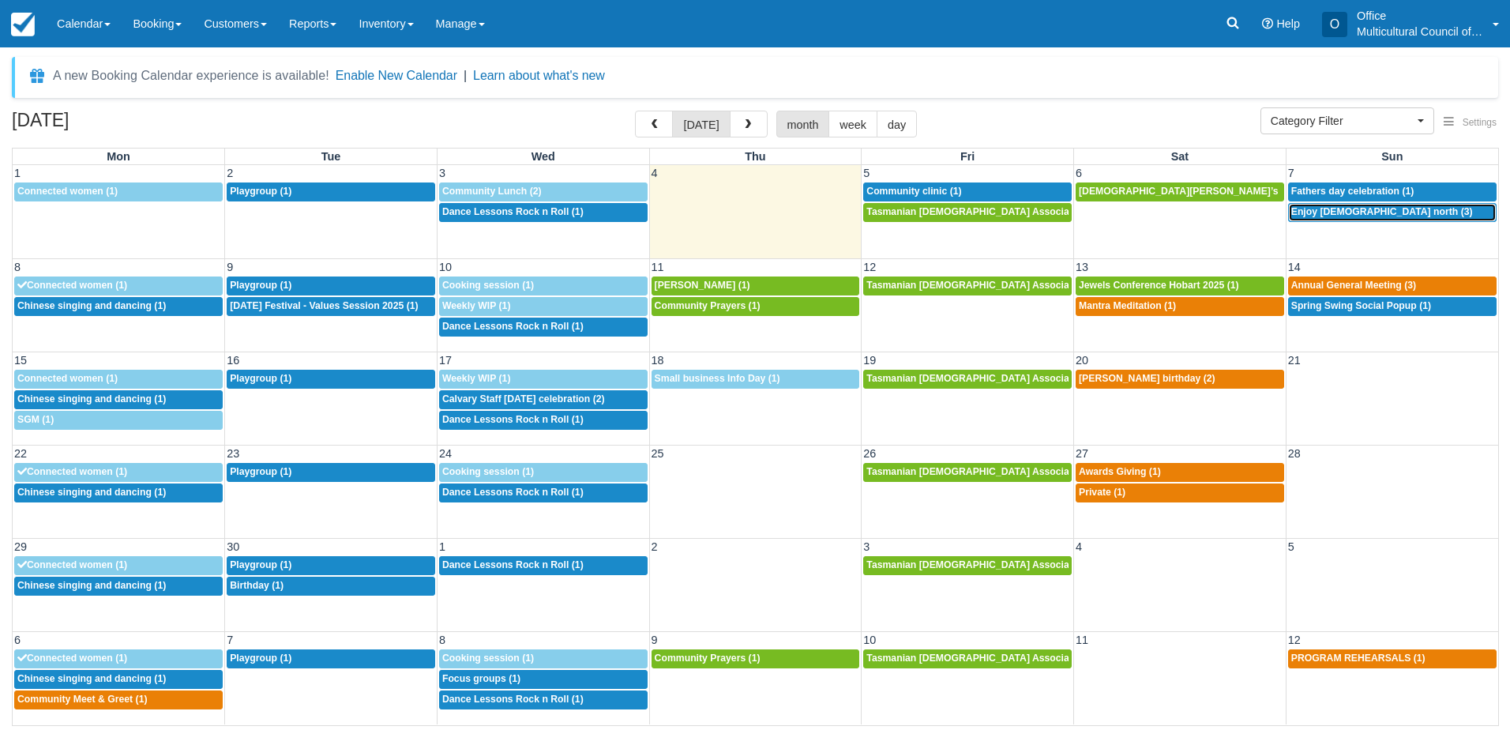
click at [1343, 212] on span "Enjoy church north (3)" at bounding box center [1382, 211] width 182 height 11
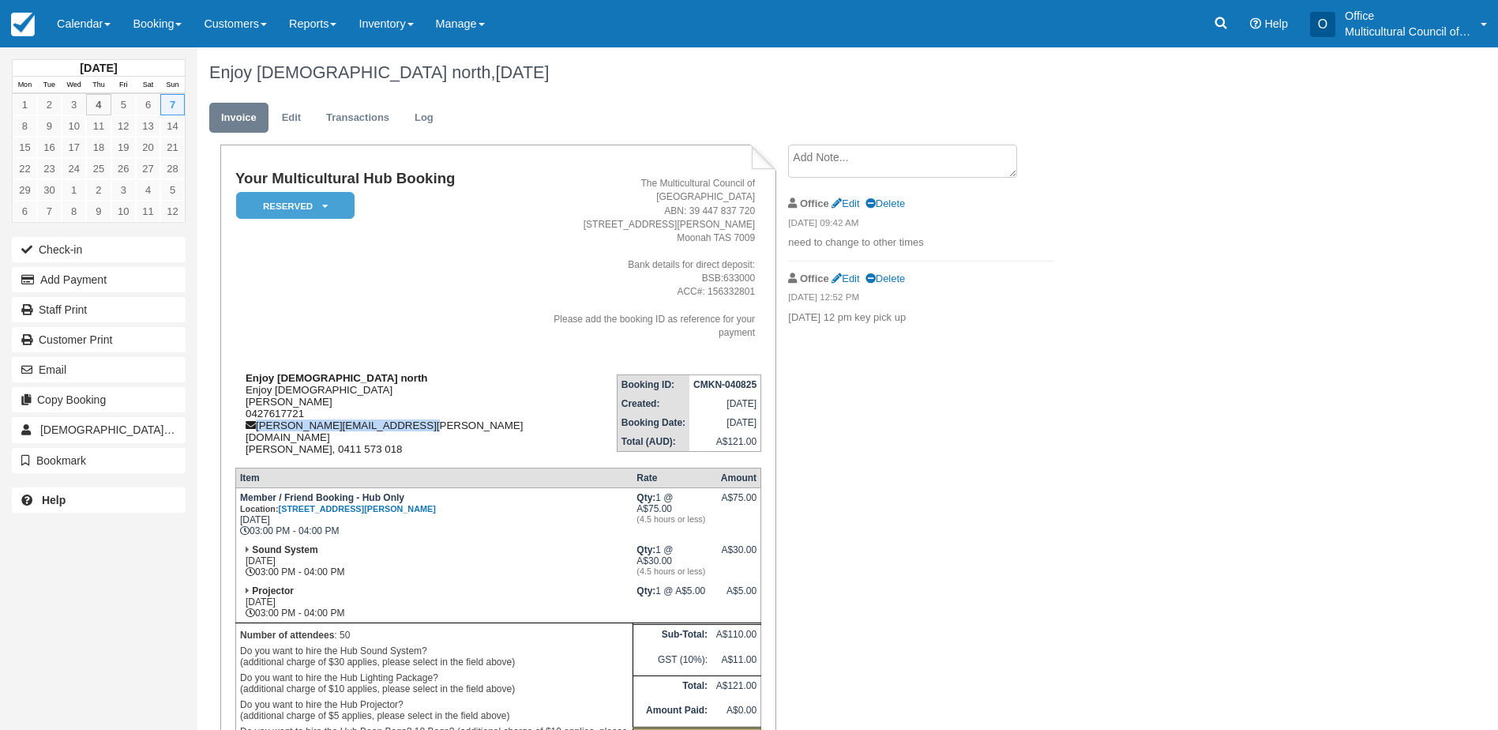
drag, startPoint x: 409, startPoint y: 396, endPoint x: 257, endPoint y: 399, distance: 151.7
click at [257, 399] on div "Enjoy church north Enjoy Church Daniel Phythian 0427617721 daniel.phythian@enjo…" at bounding box center [389, 413] width 308 height 83
copy div "daniel.phythian@enjoy.church"
drag, startPoint x: 689, startPoint y: 359, endPoint x: 754, endPoint y: 359, distance: 65.6
click at [754, 374] on td "CMKN-040825" at bounding box center [726, 384] width 72 height 20
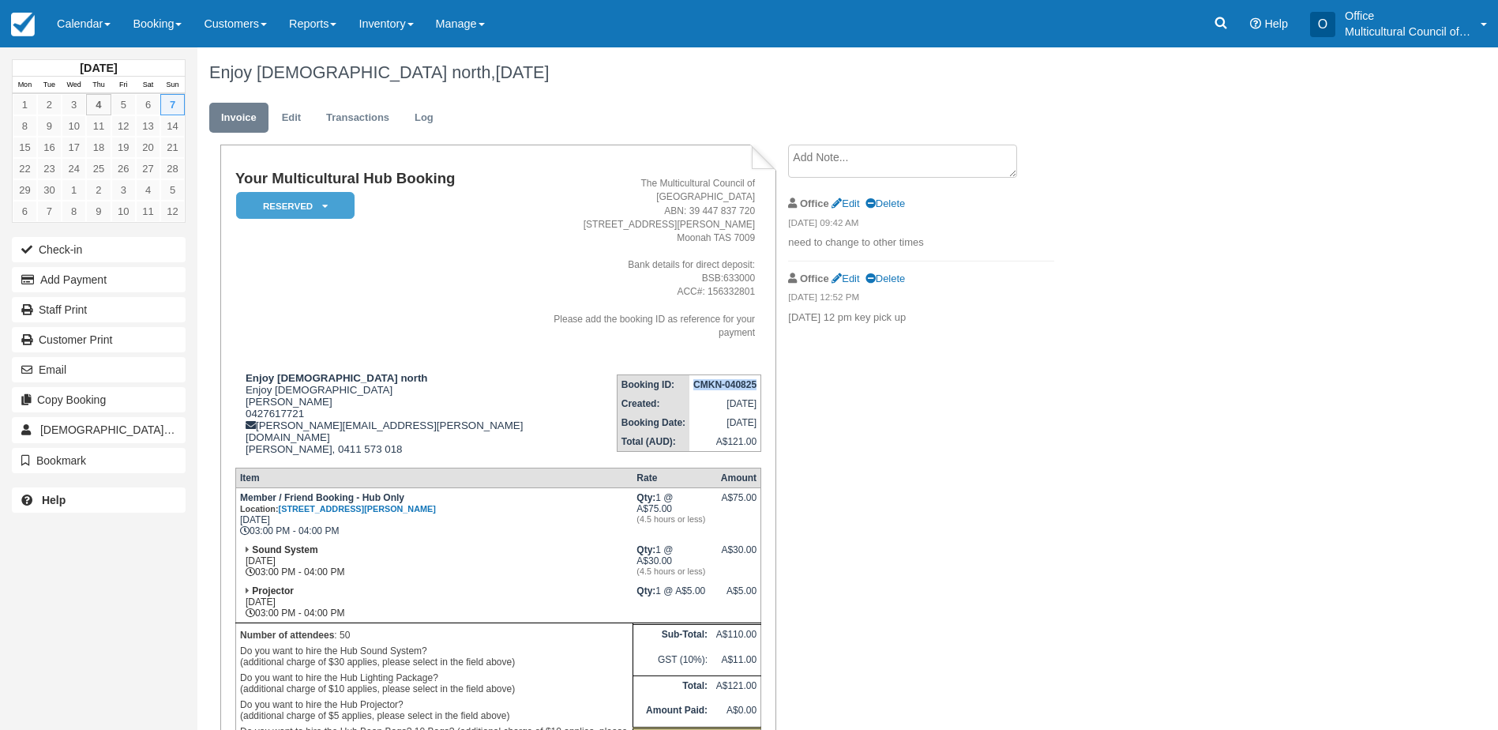
copy strong "CMKN-040825"
click at [875, 165] on textarea at bounding box center [902, 161] width 229 height 33
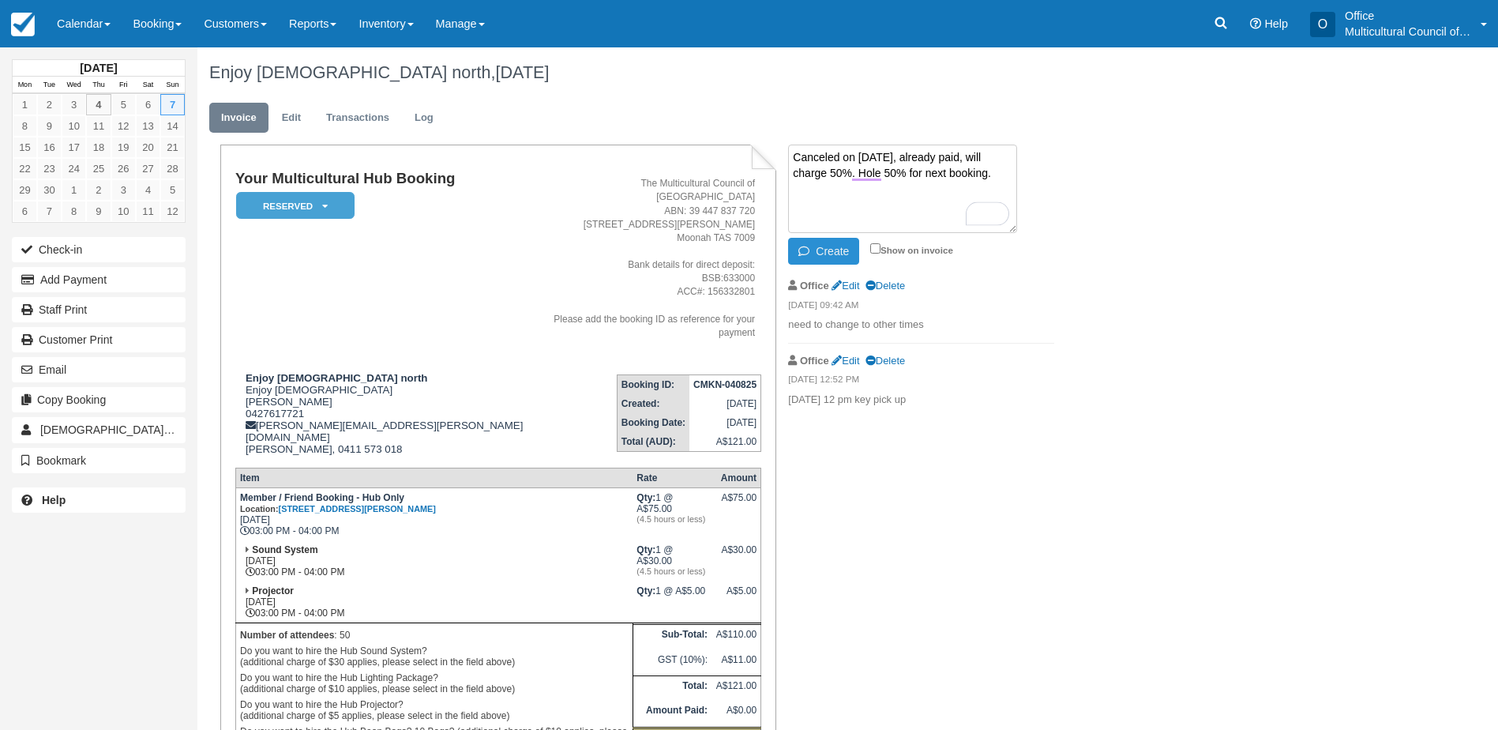
type textarea "Canceled on 4th Sep, already paid, will charge 50%. Hole 50% for next booking."
click at [810, 255] on icon "button" at bounding box center [807, 251] width 17 height 11
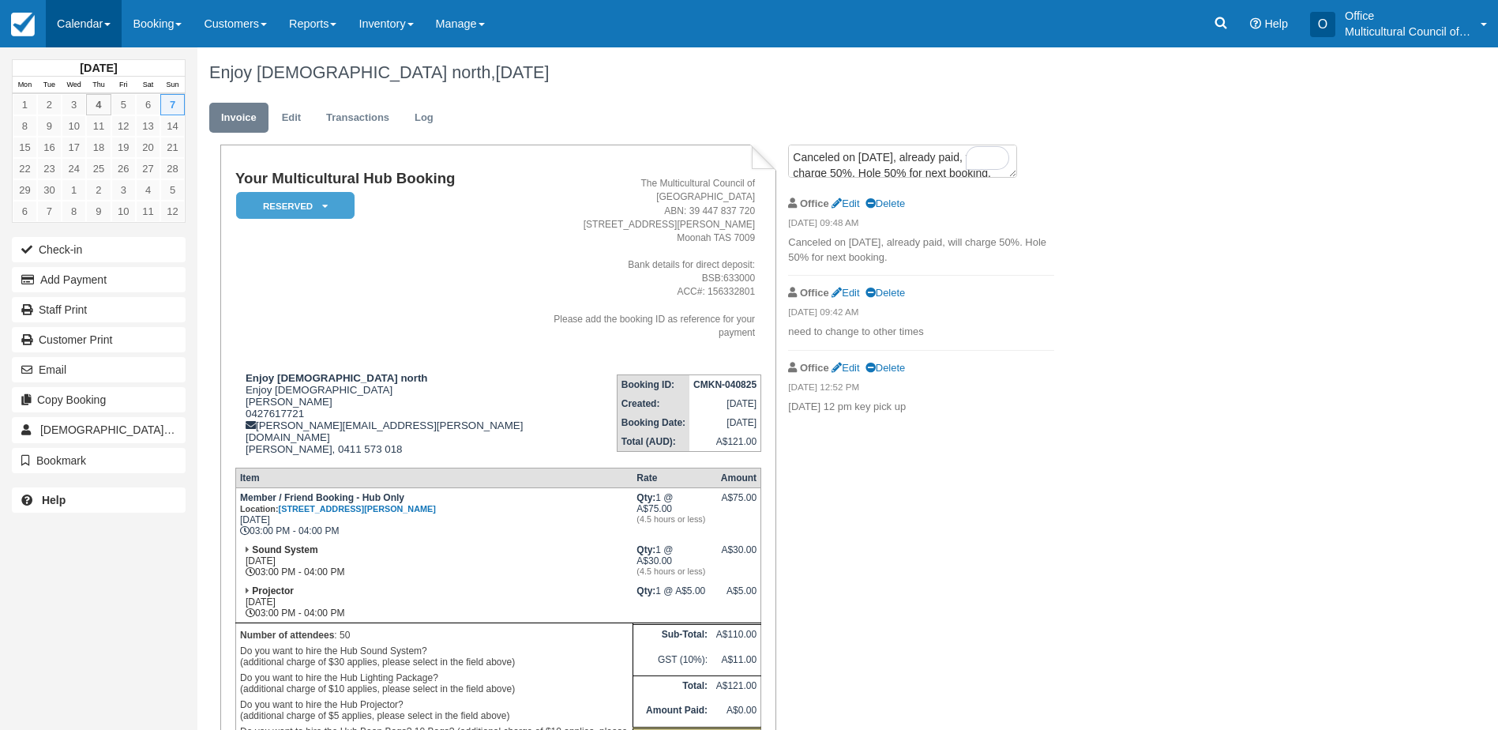
click at [65, 17] on link "Calendar" at bounding box center [84, 23] width 76 height 47
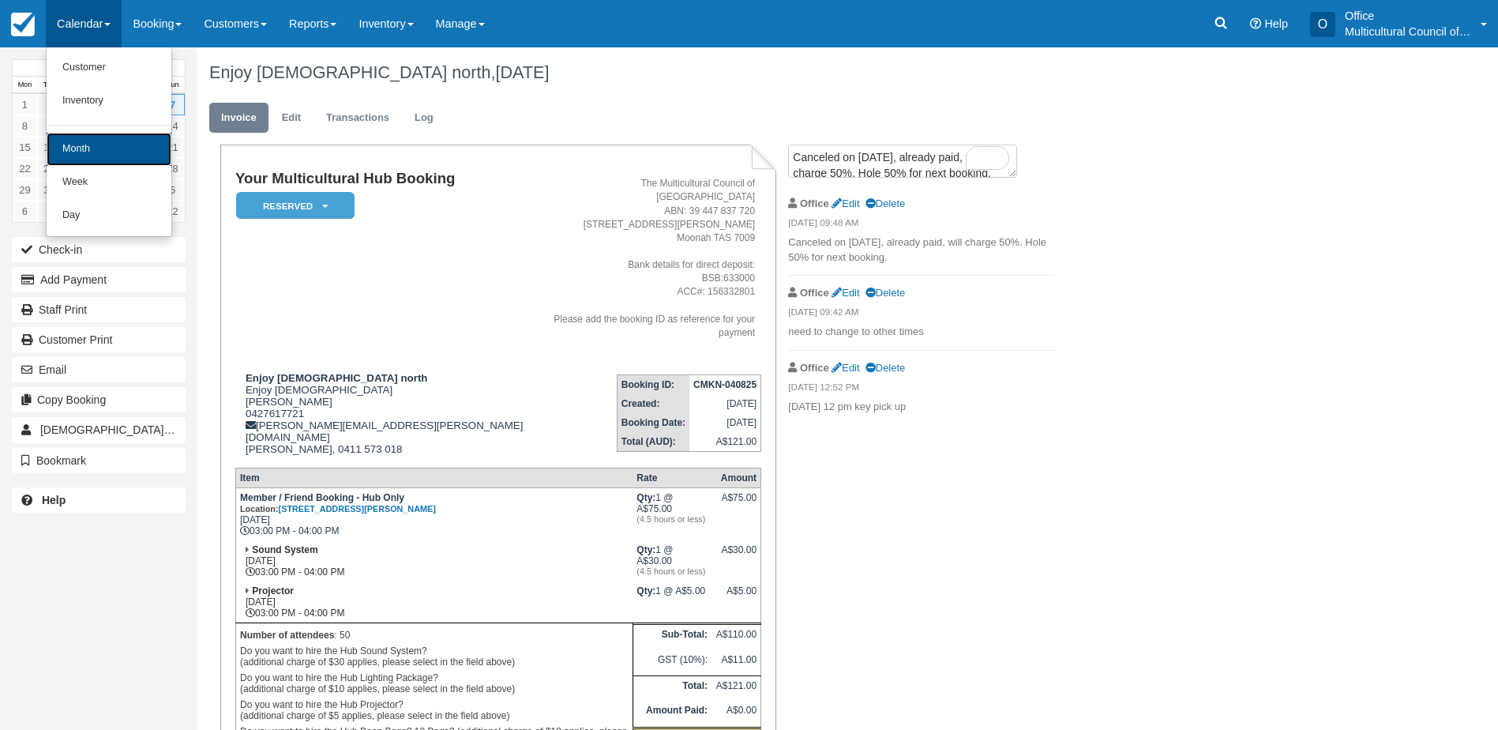
click at [107, 160] on link "Month" at bounding box center [109, 149] width 125 height 33
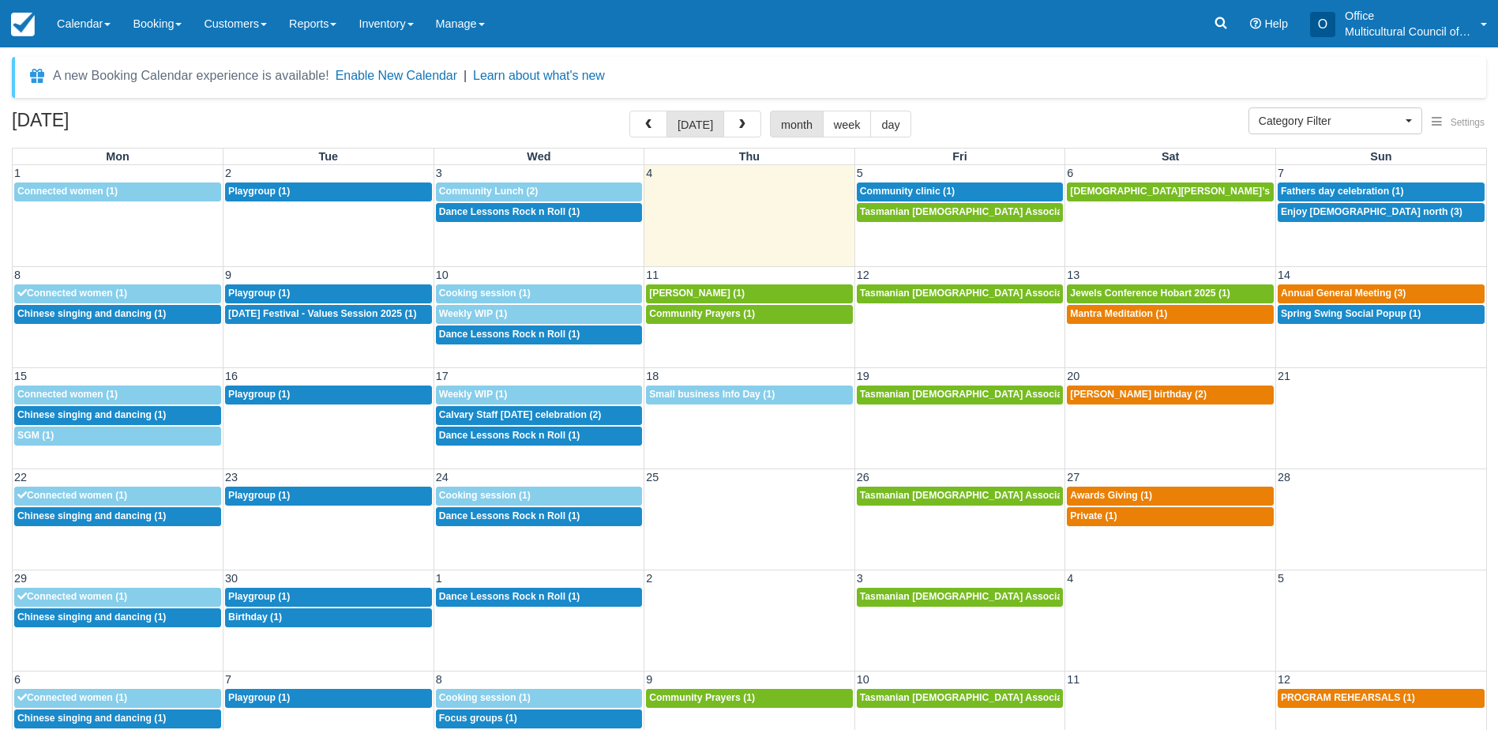
select select
click at [757, 53] on div "A new Booking Calendar experience is available! Enable New Calendar | Learn abo…" at bounding box center [749, 388] width 1498 height 682
select select
